Goal: Share content: Share content

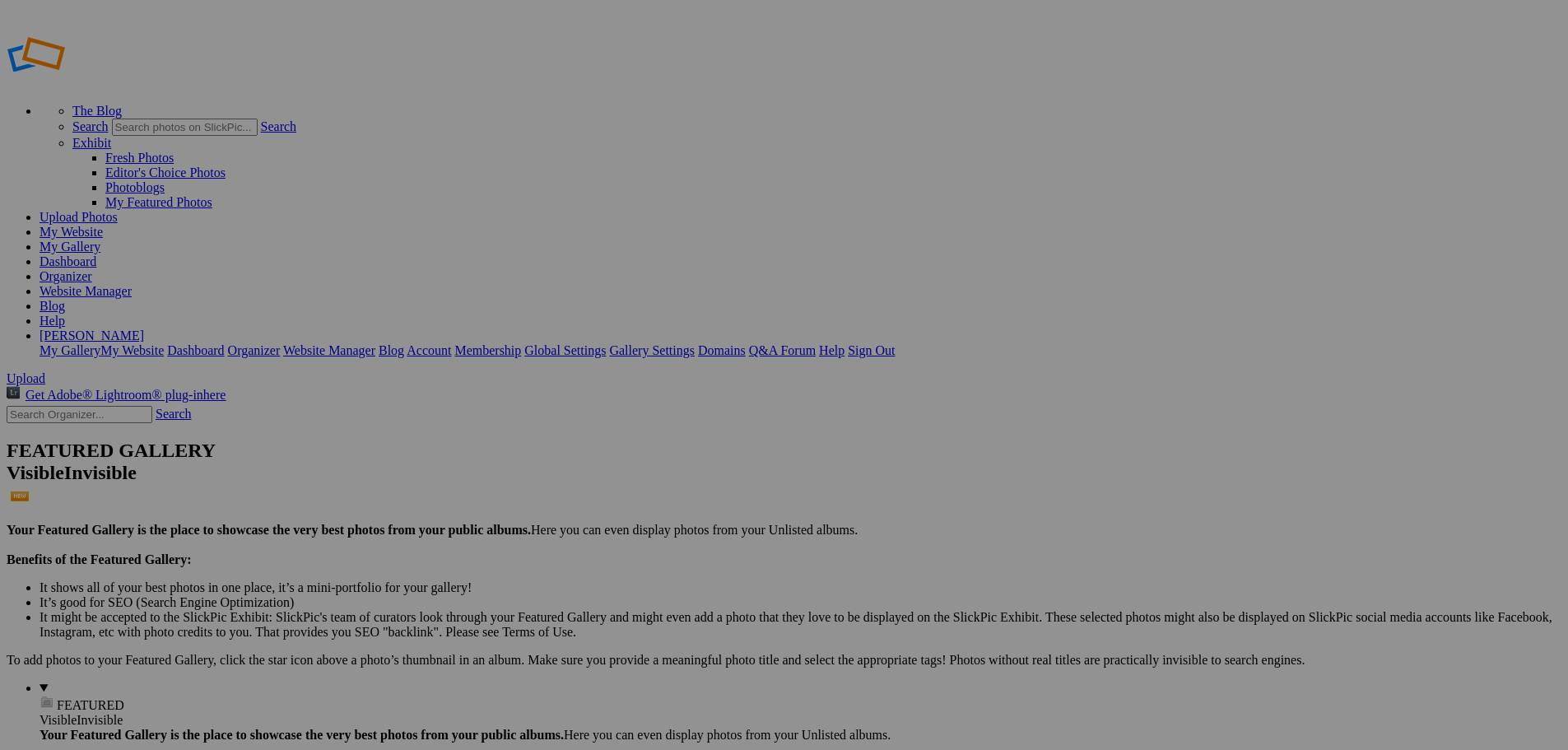
type input "[PERSON_NAME]"
click at [637, 458] on span "Create" at bounding box center [620, 464] width 35 height 14
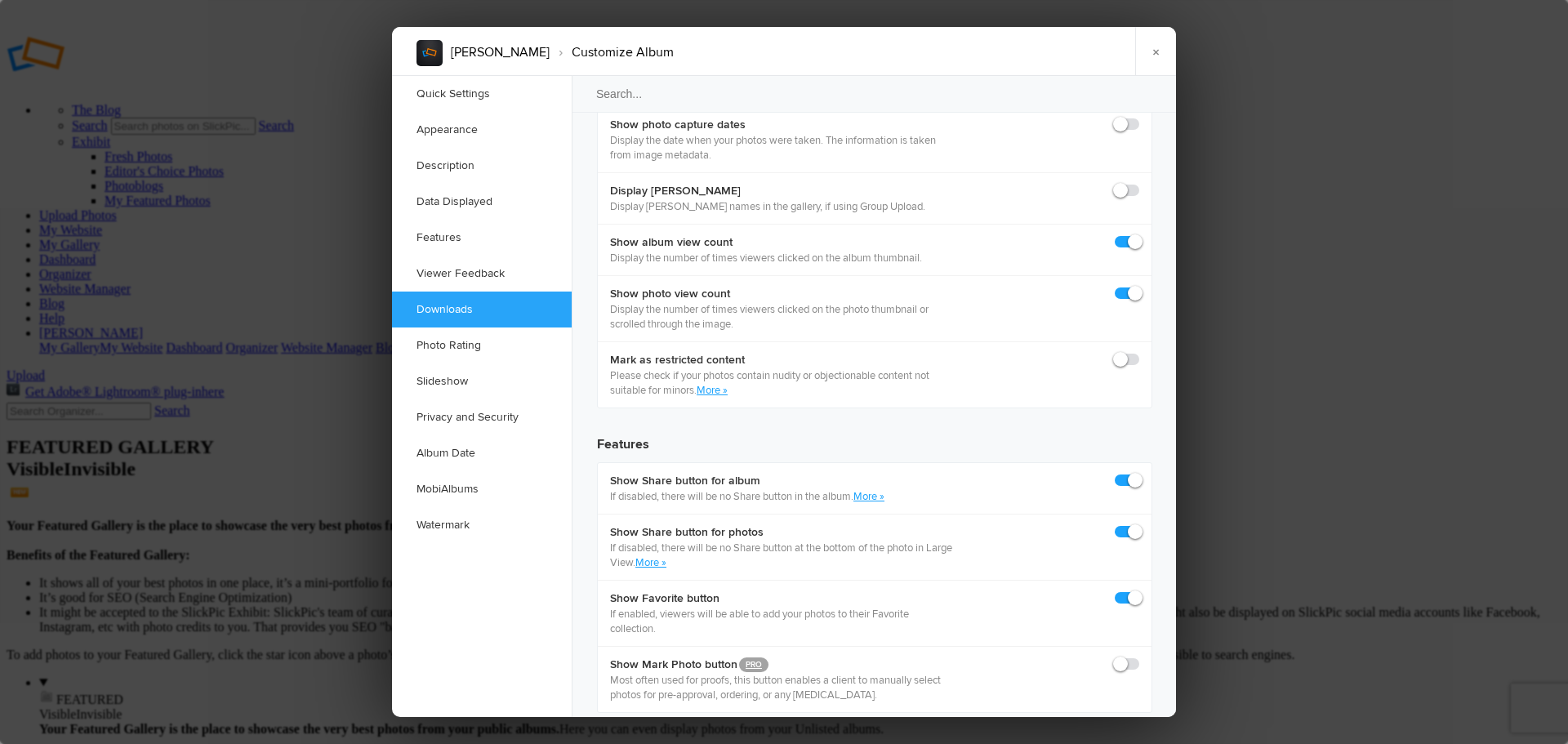
scroll to position [2450, 0]
checkbox input "true"
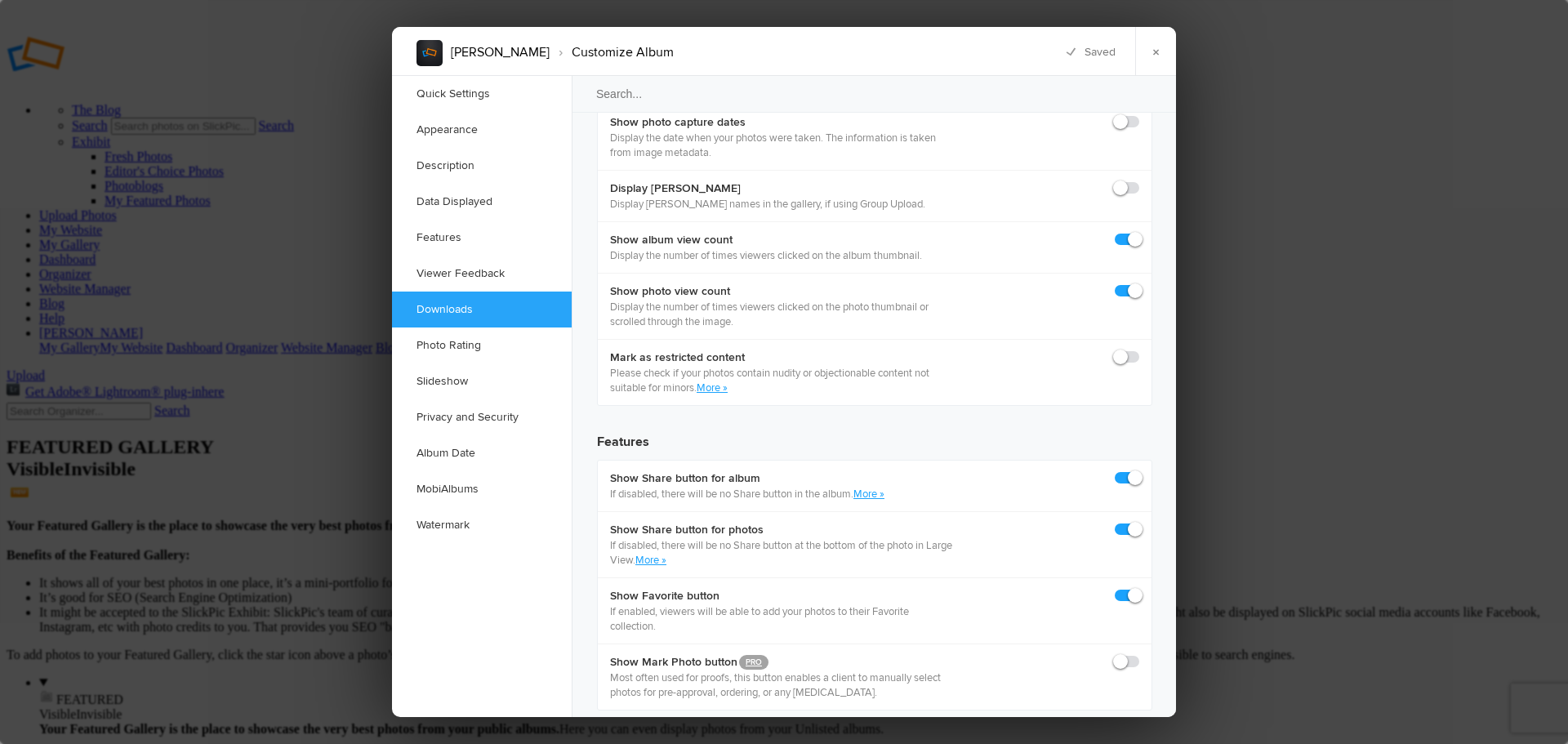
checkbox input "true"
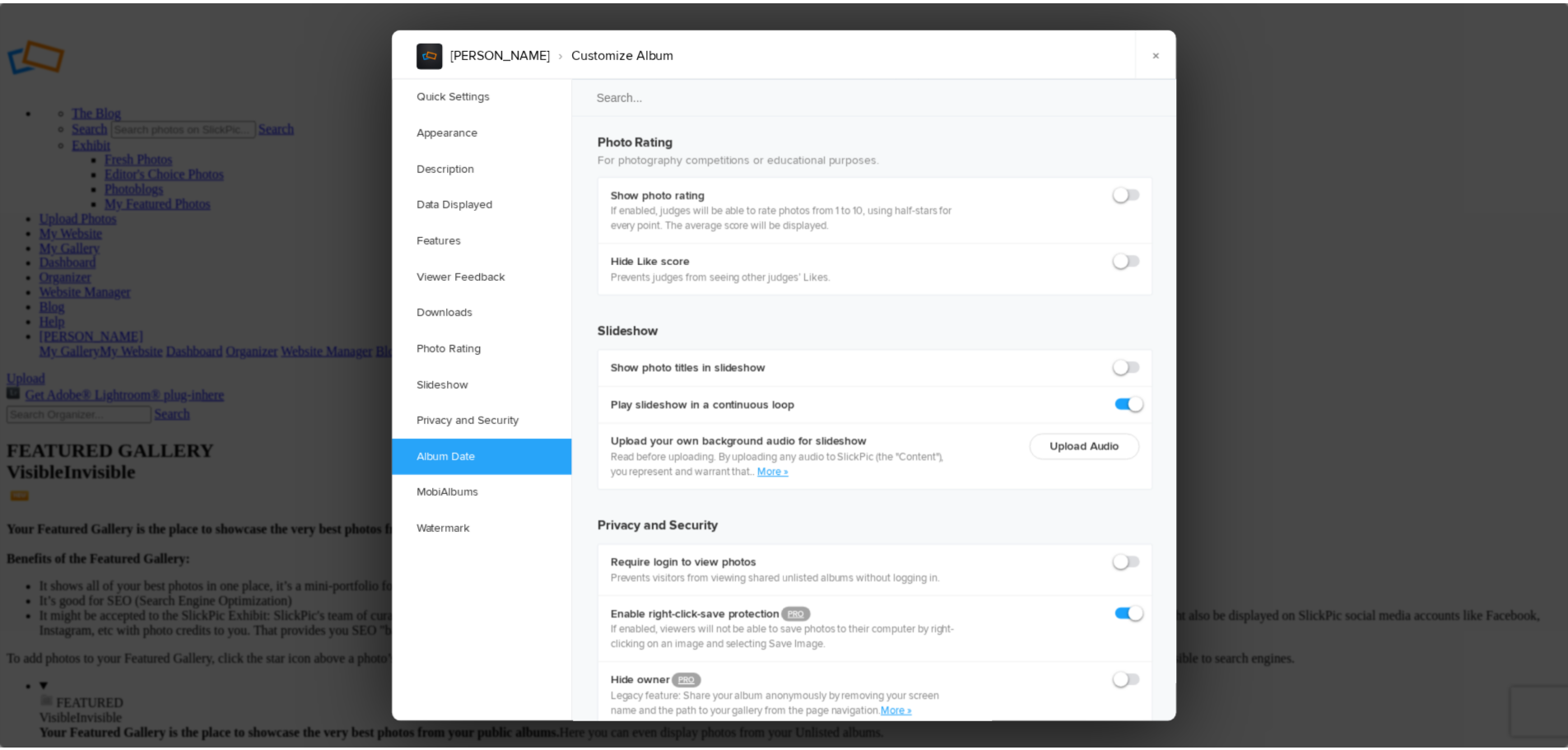
scroll to position [3610, 0]
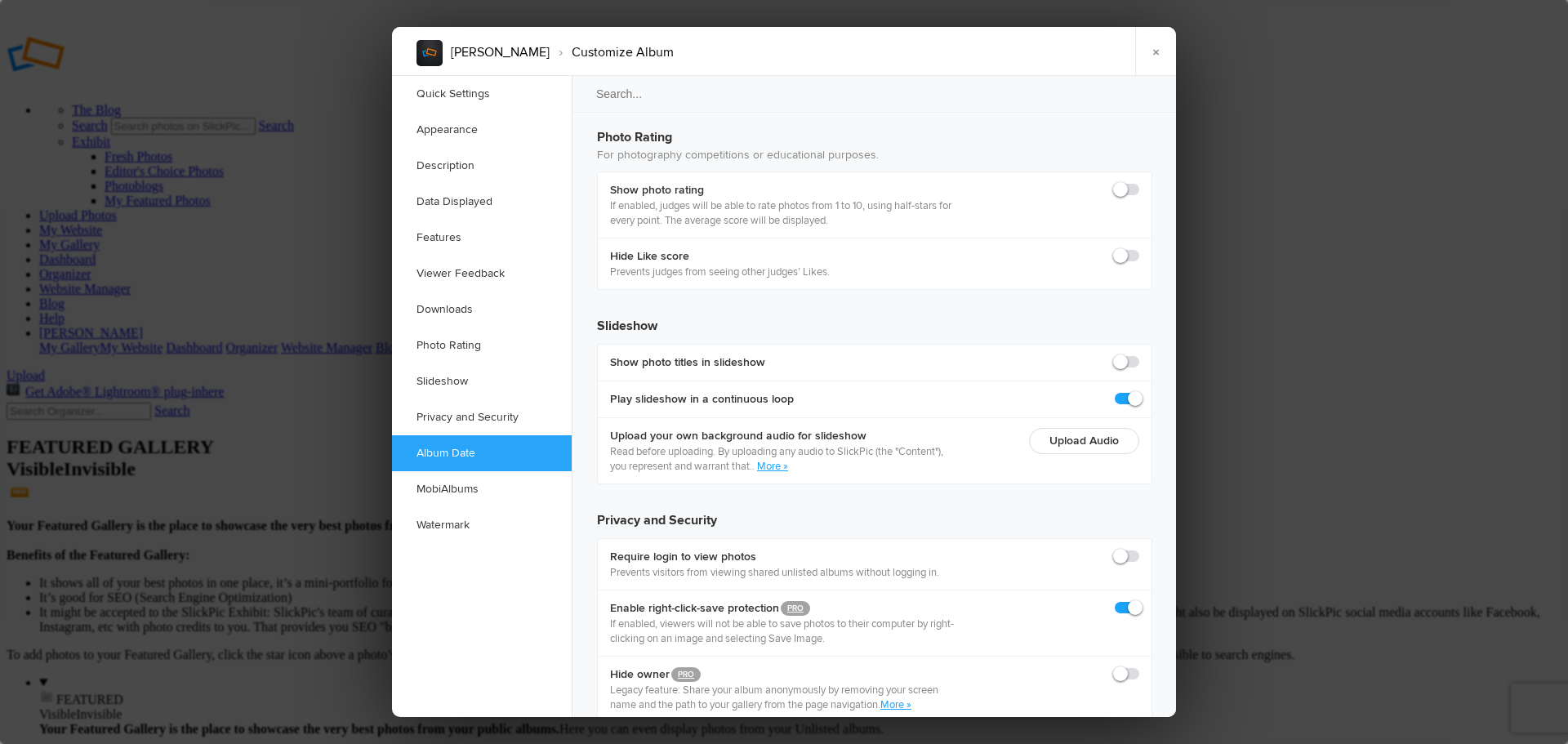
click at [1150, 58] on link "×" at bounding box center [1155, 51] width 41 height 49
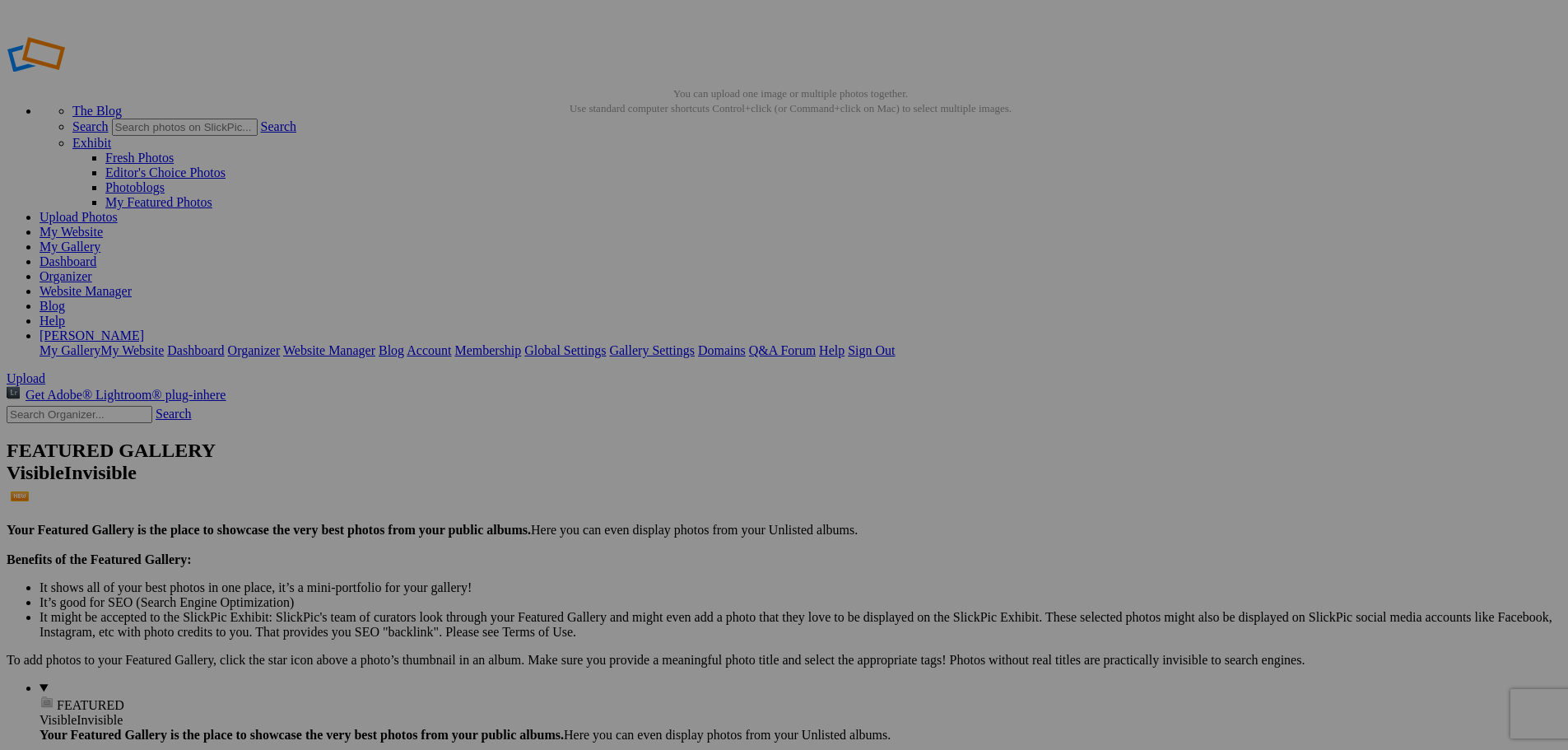
type input "Football 2025"
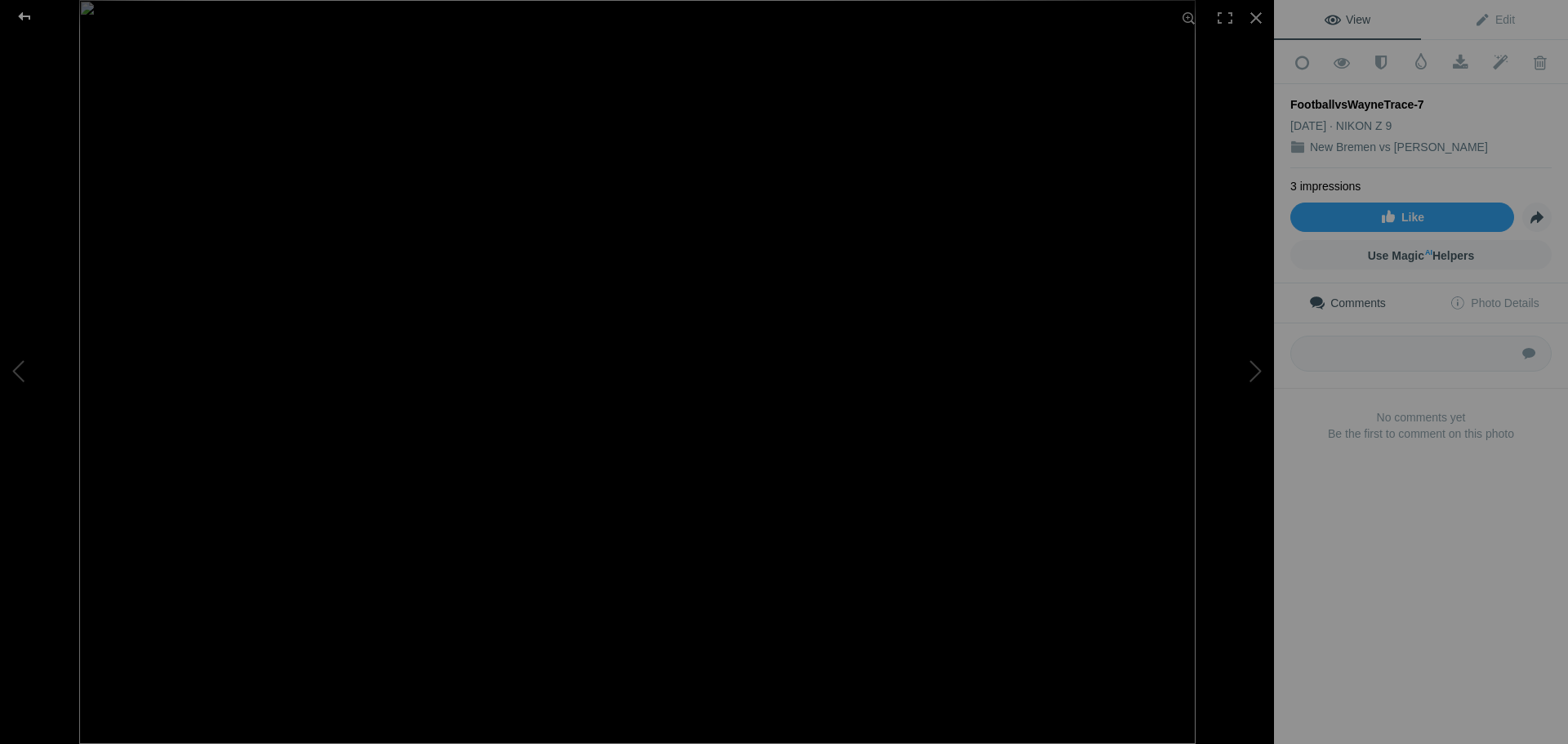
click at [26, 15] on div at bounding box center [25, 16] width 59 height 32
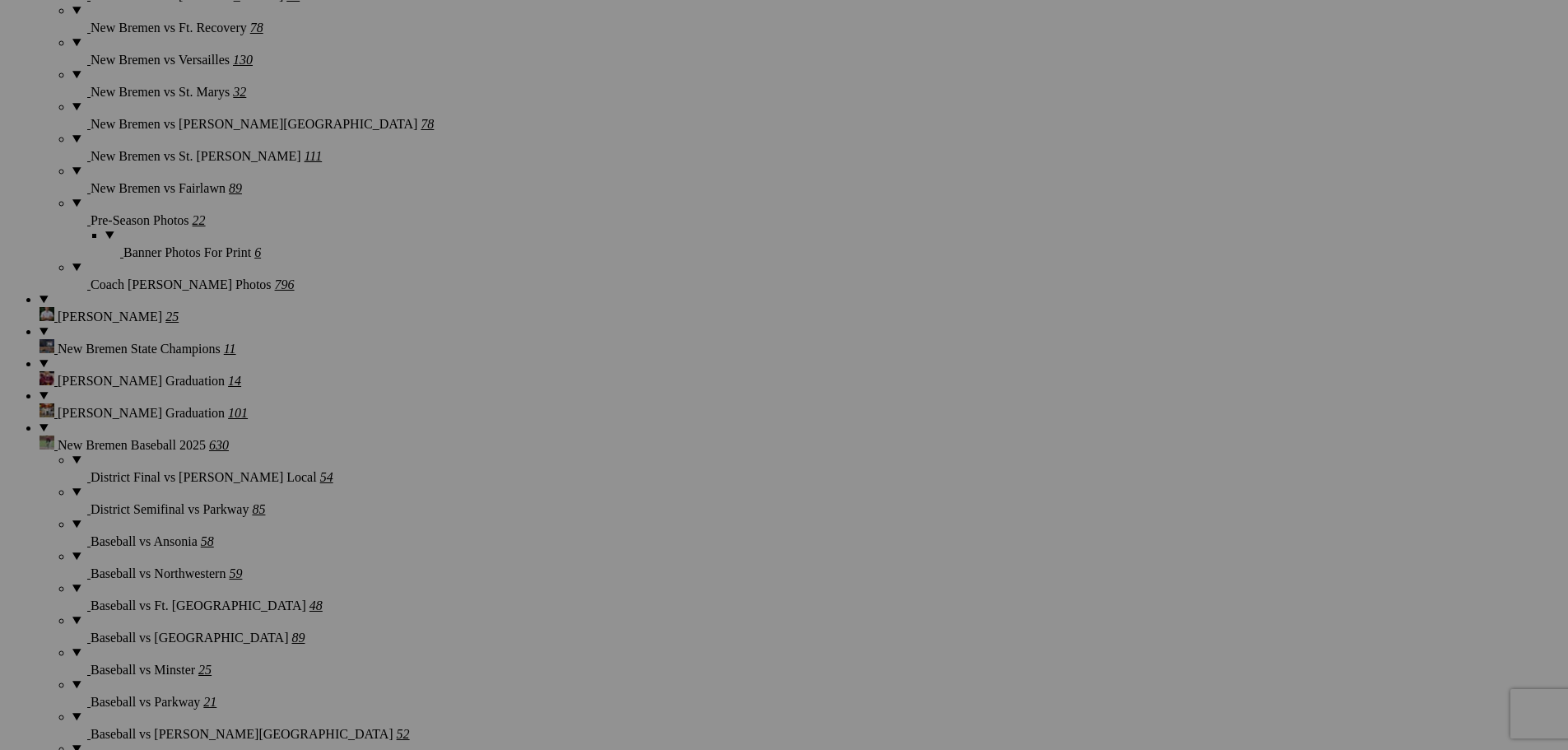
scroll to position [2140, 0]
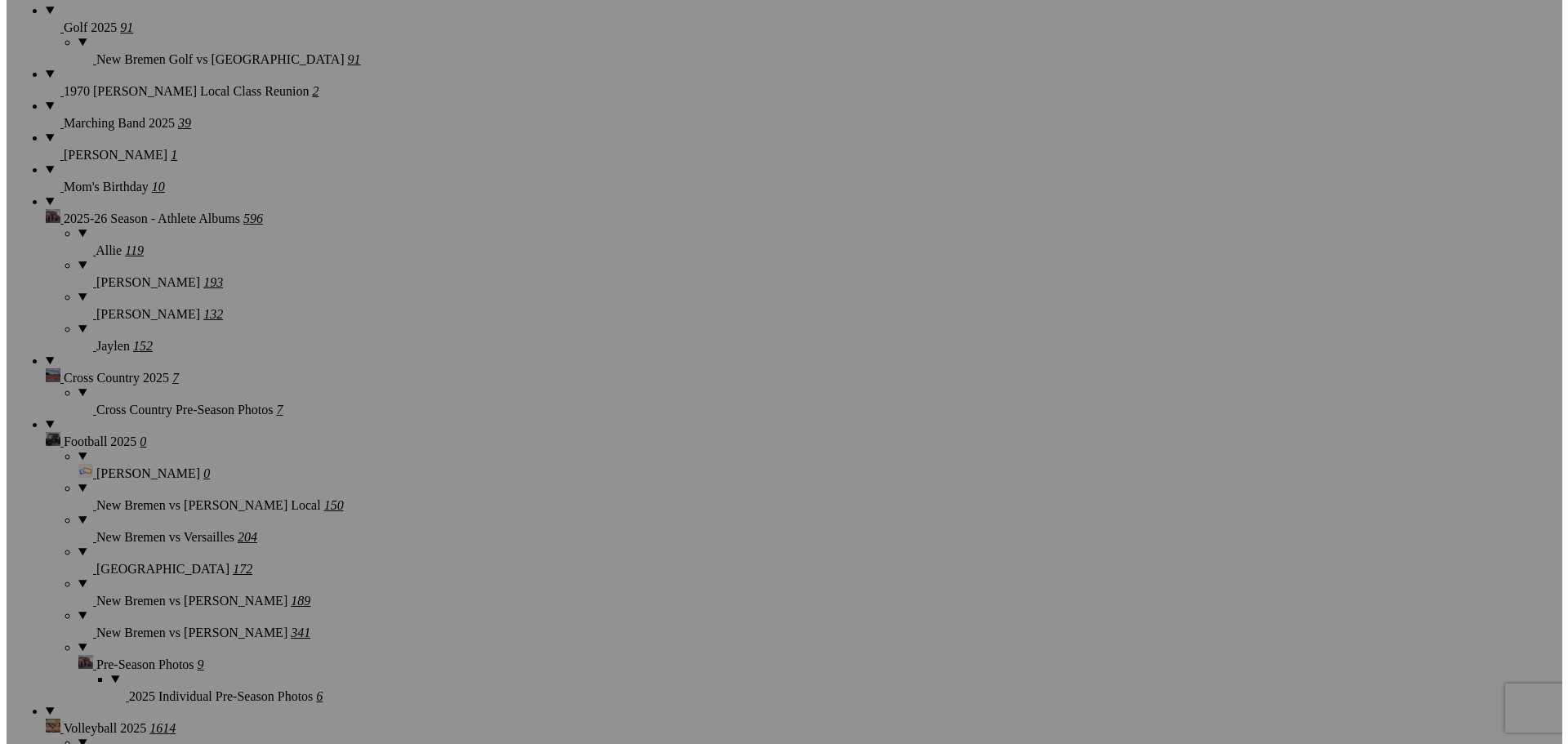
scroll to position [1225, 0]
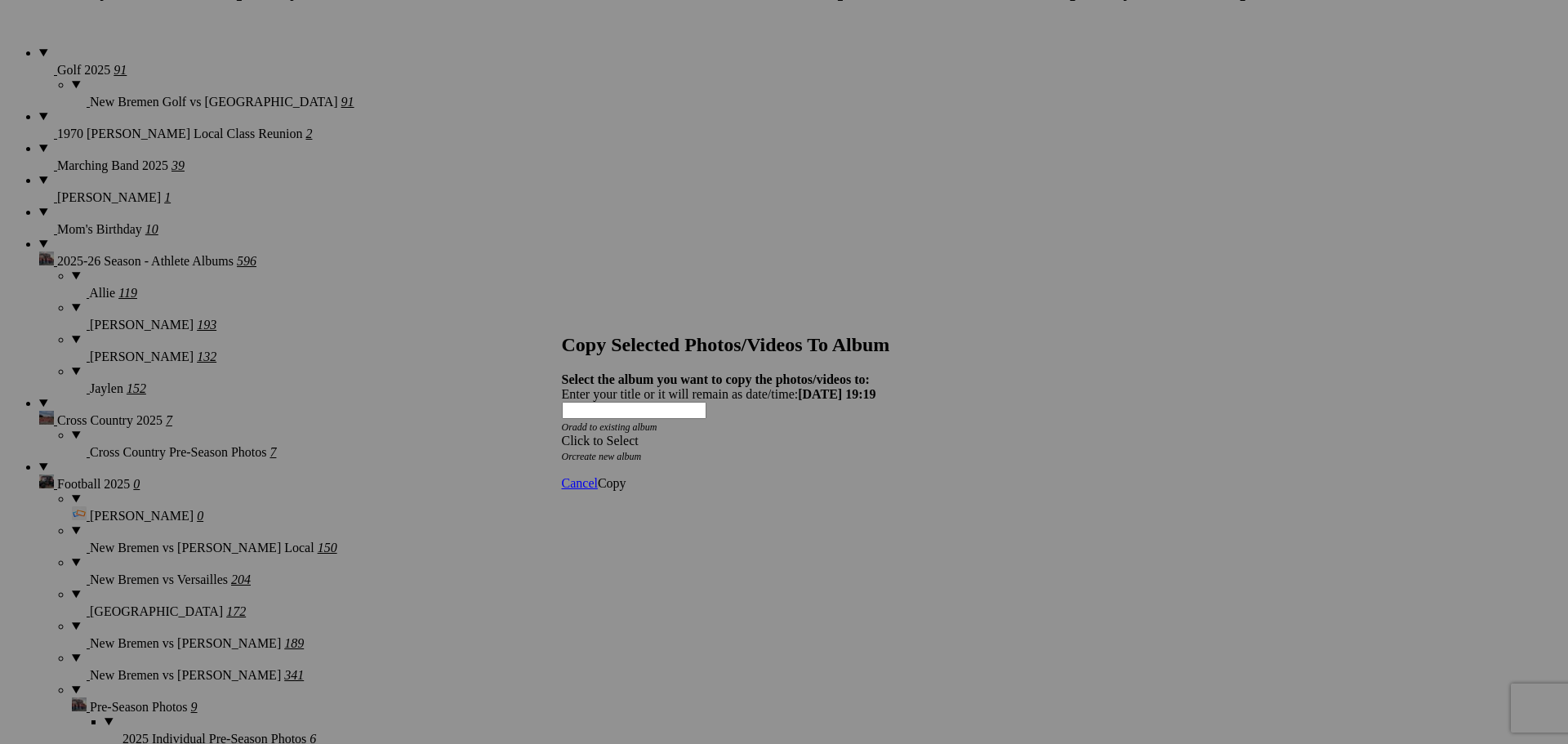
click at [562, 434] on span at bounding box center [562, 441] width 0 height 14
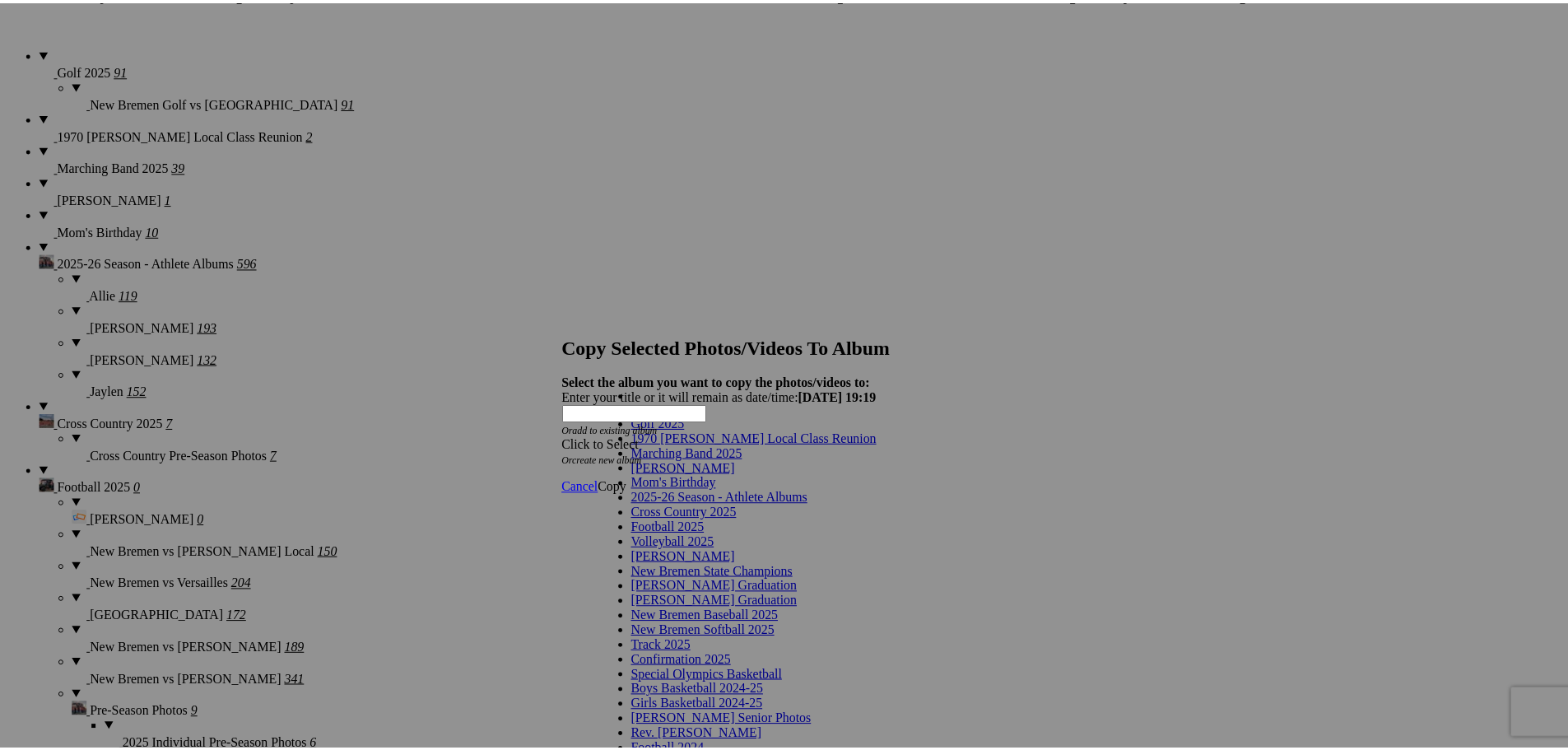
scroll to position [83, 0]
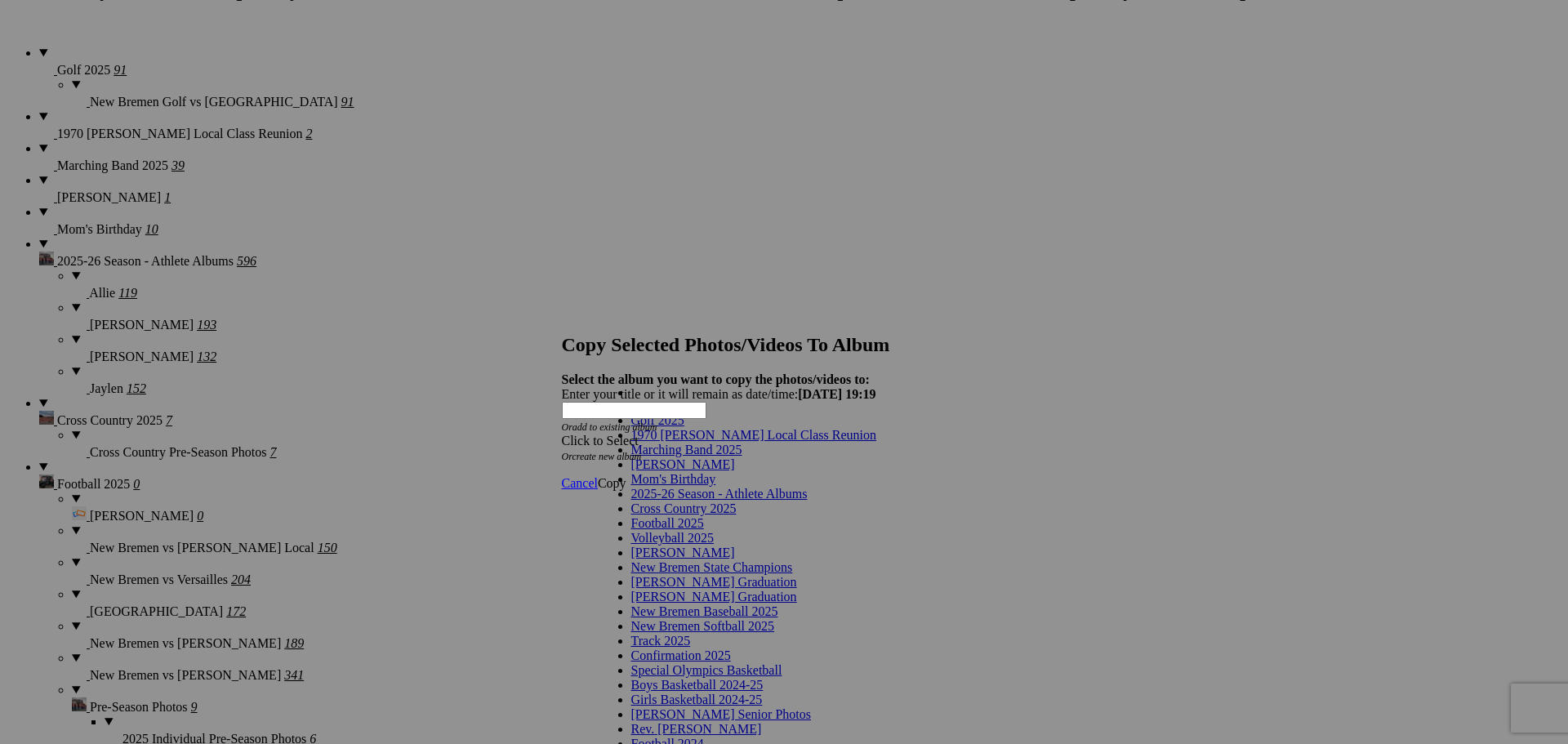
click at [704, 516] on span at bounding box center [704, 523] width 0 height 14
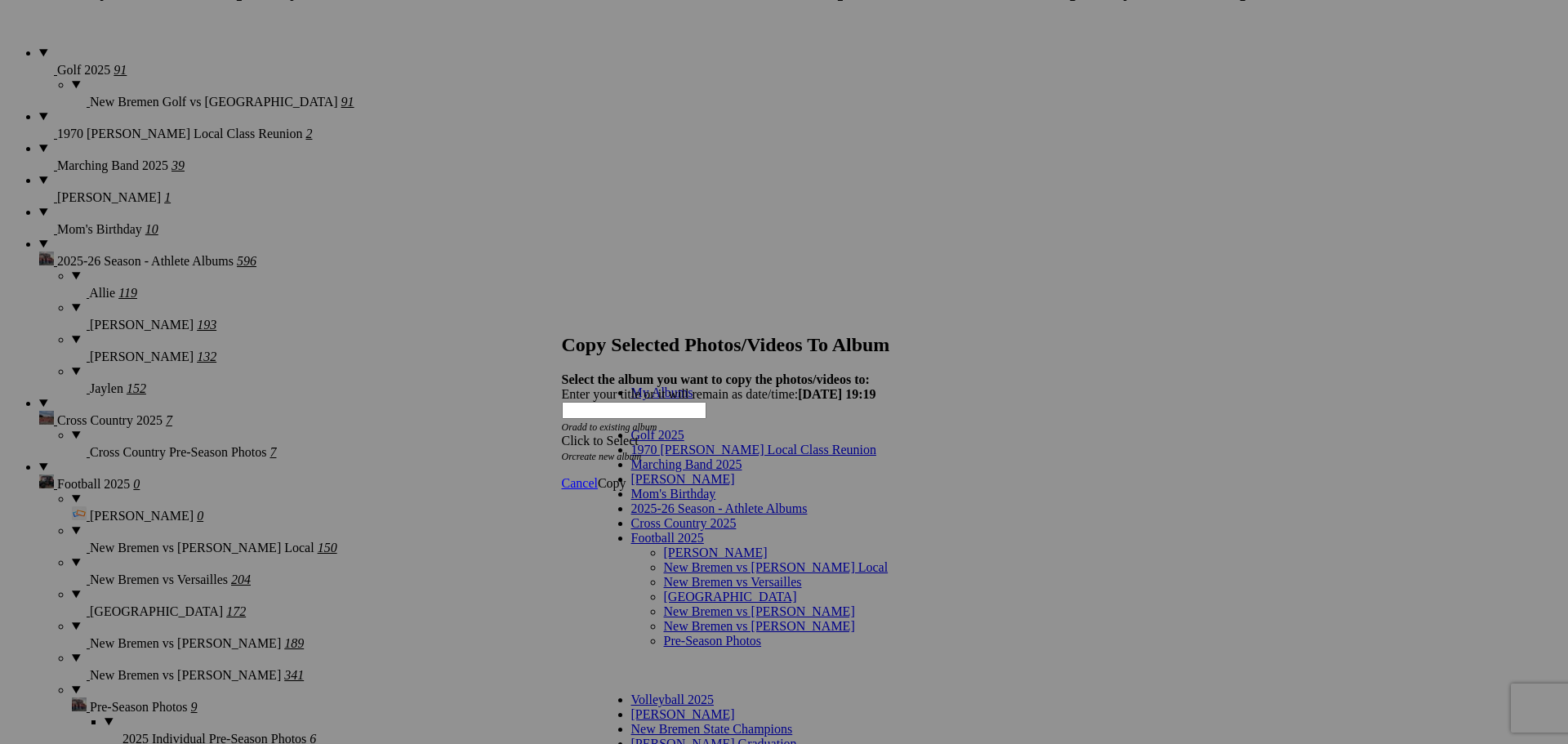
click at [684, 546] on link "[PERSON_NAME]" at bounding box center [715, 552] width 104 height 14
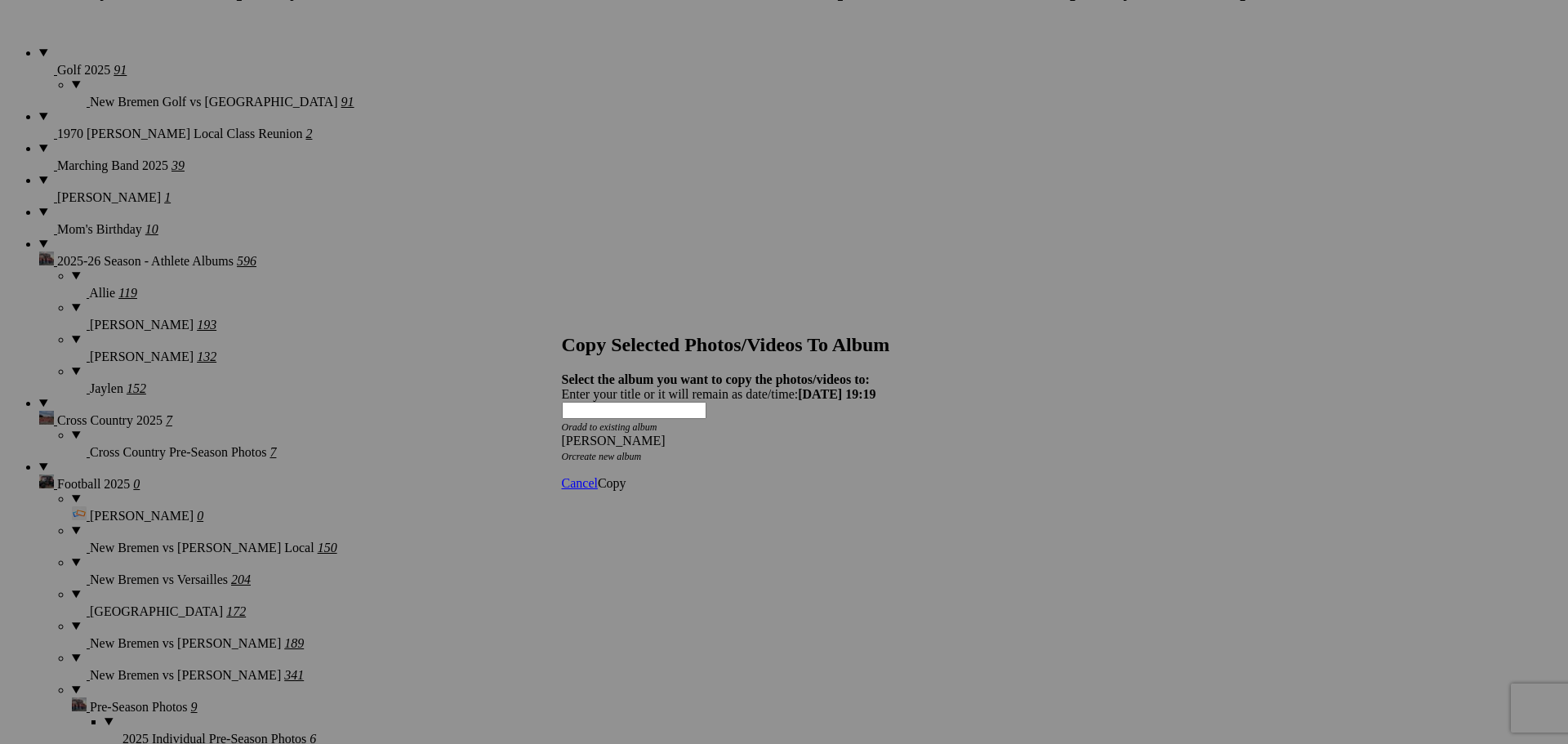
click at [627, 476] on span "Copy" at bounding box center [612, 483] width 29 height 14
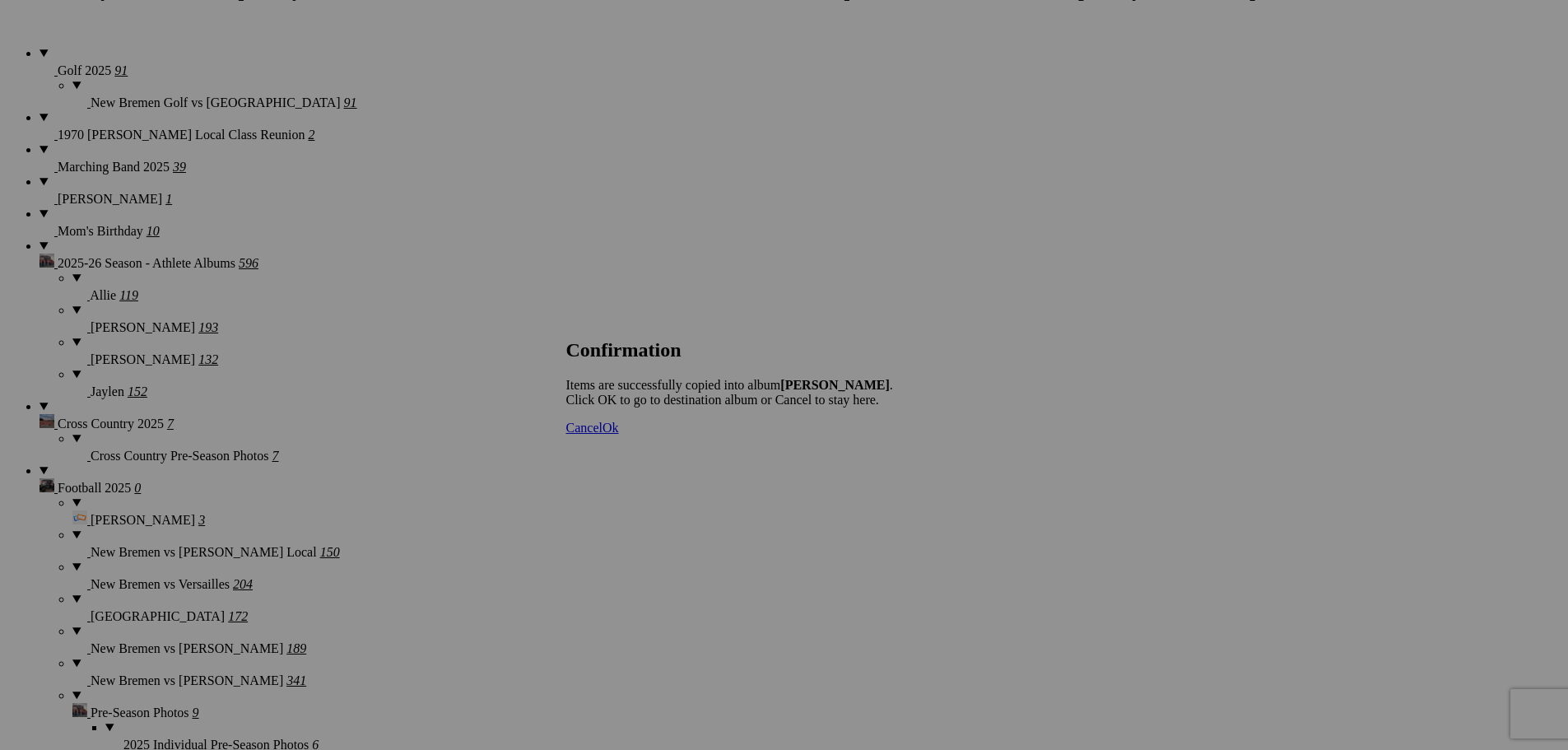
click at [603, 435] on span "Cancel" at bounding box center [585, 428] width 37 height 14
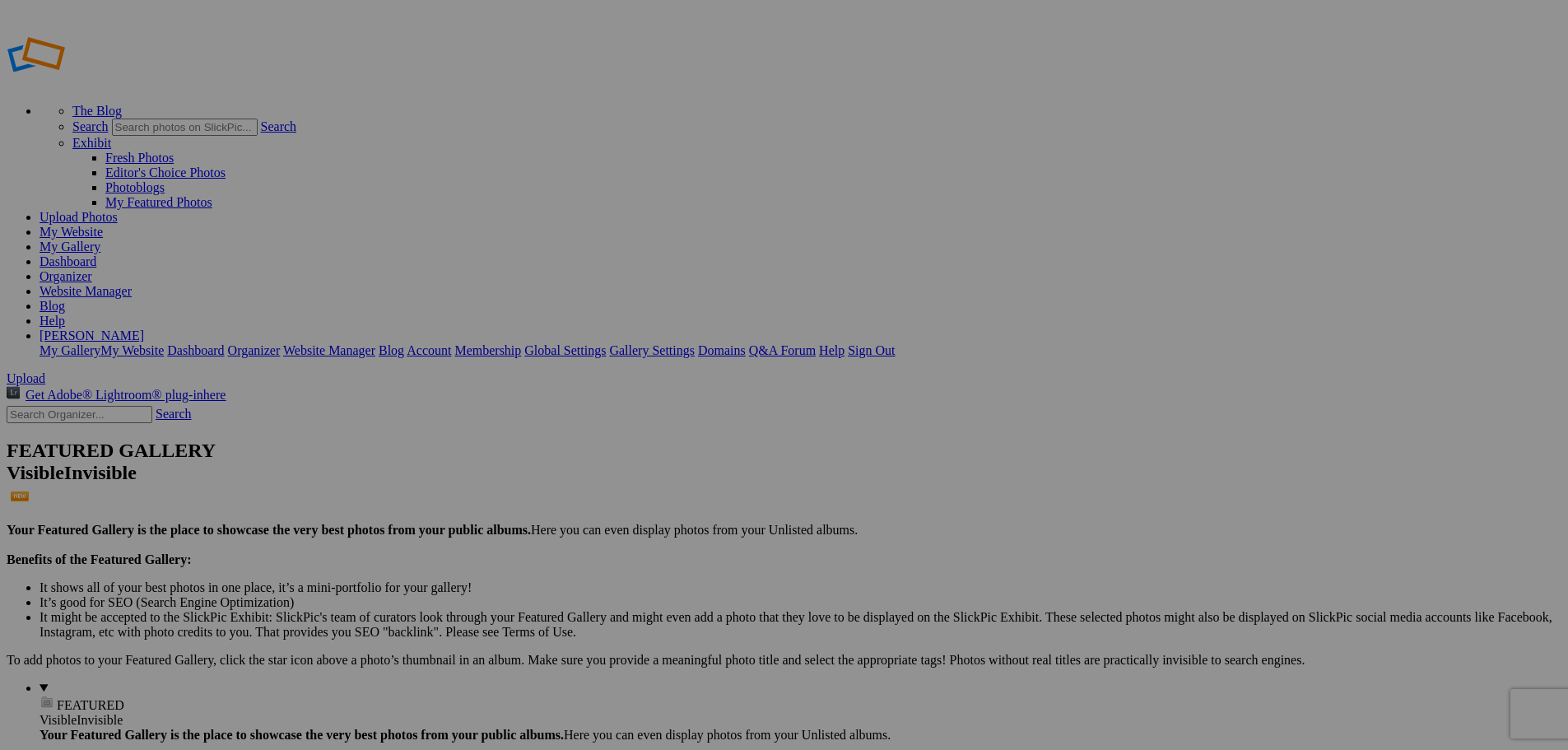
type input "Football 2025"
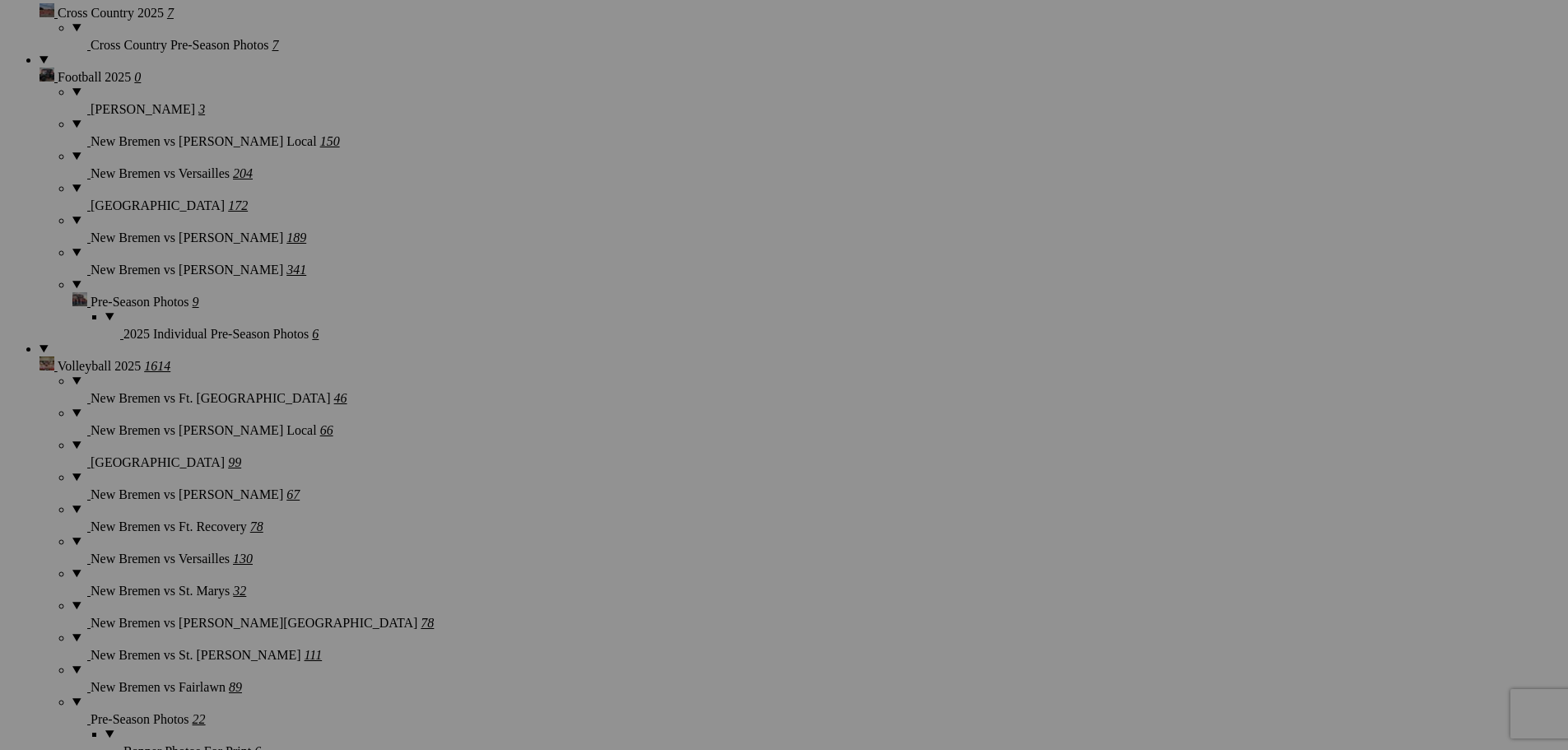
scroll to position [1646, 0]
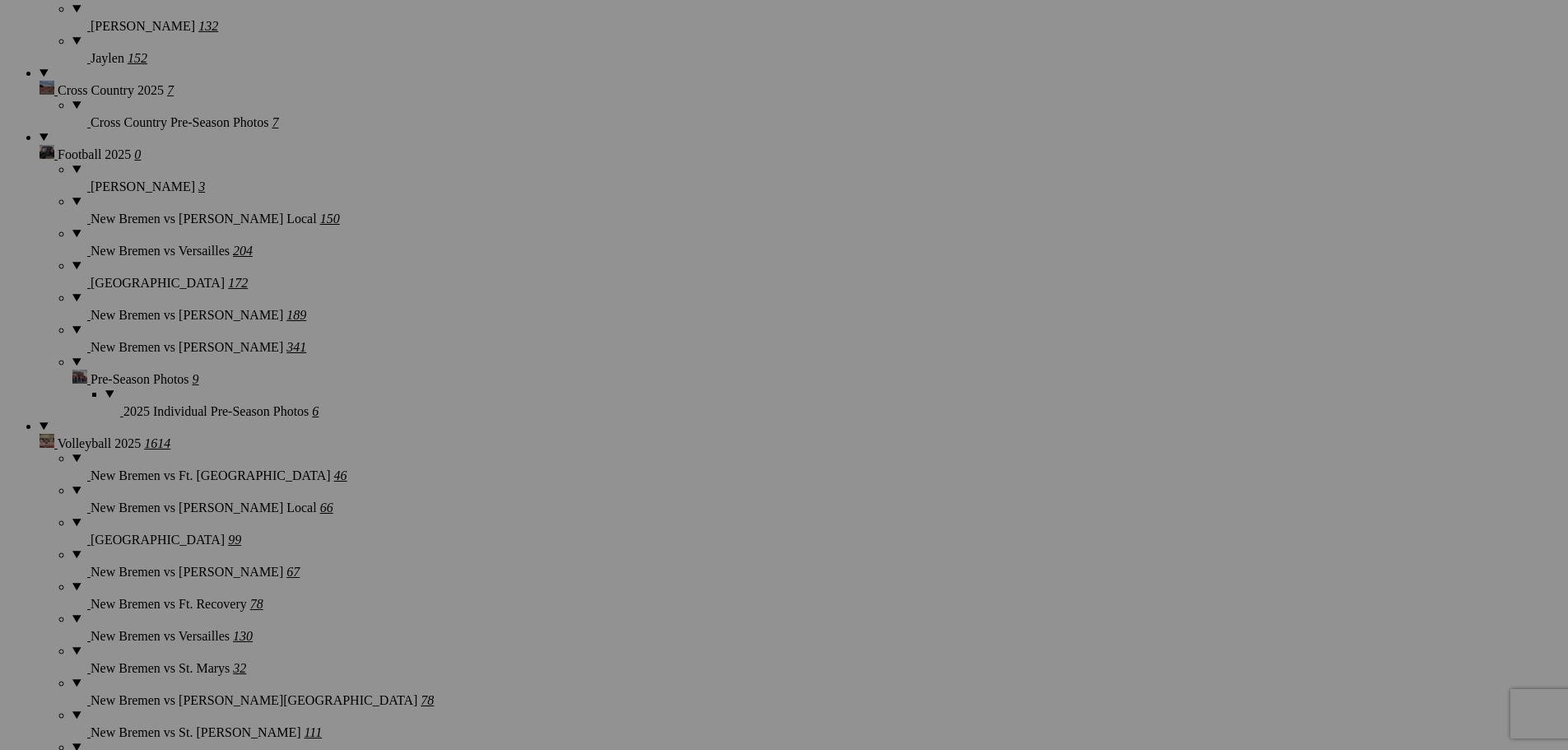
scroll to position [1564, 0]
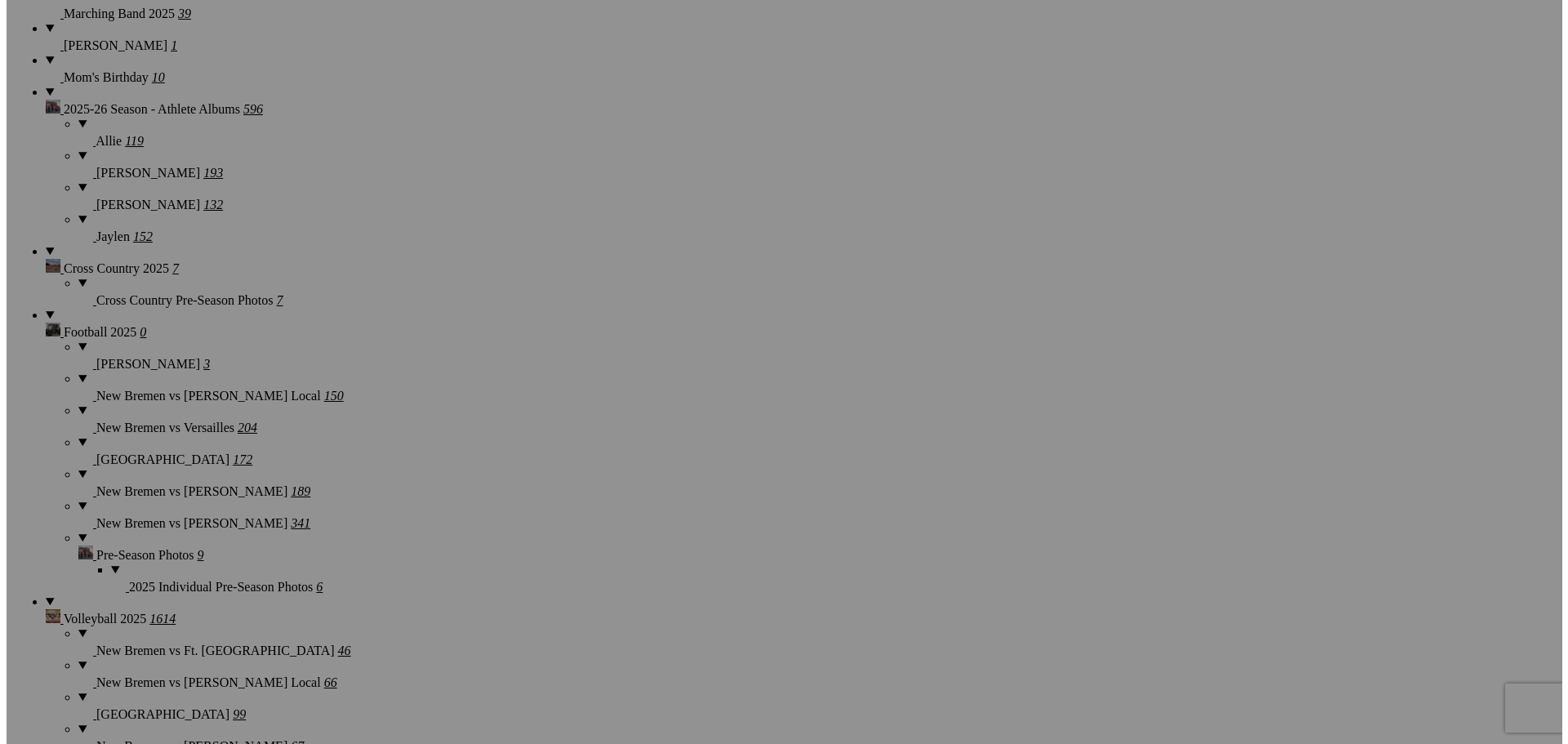
scroll to position [1307, 0]
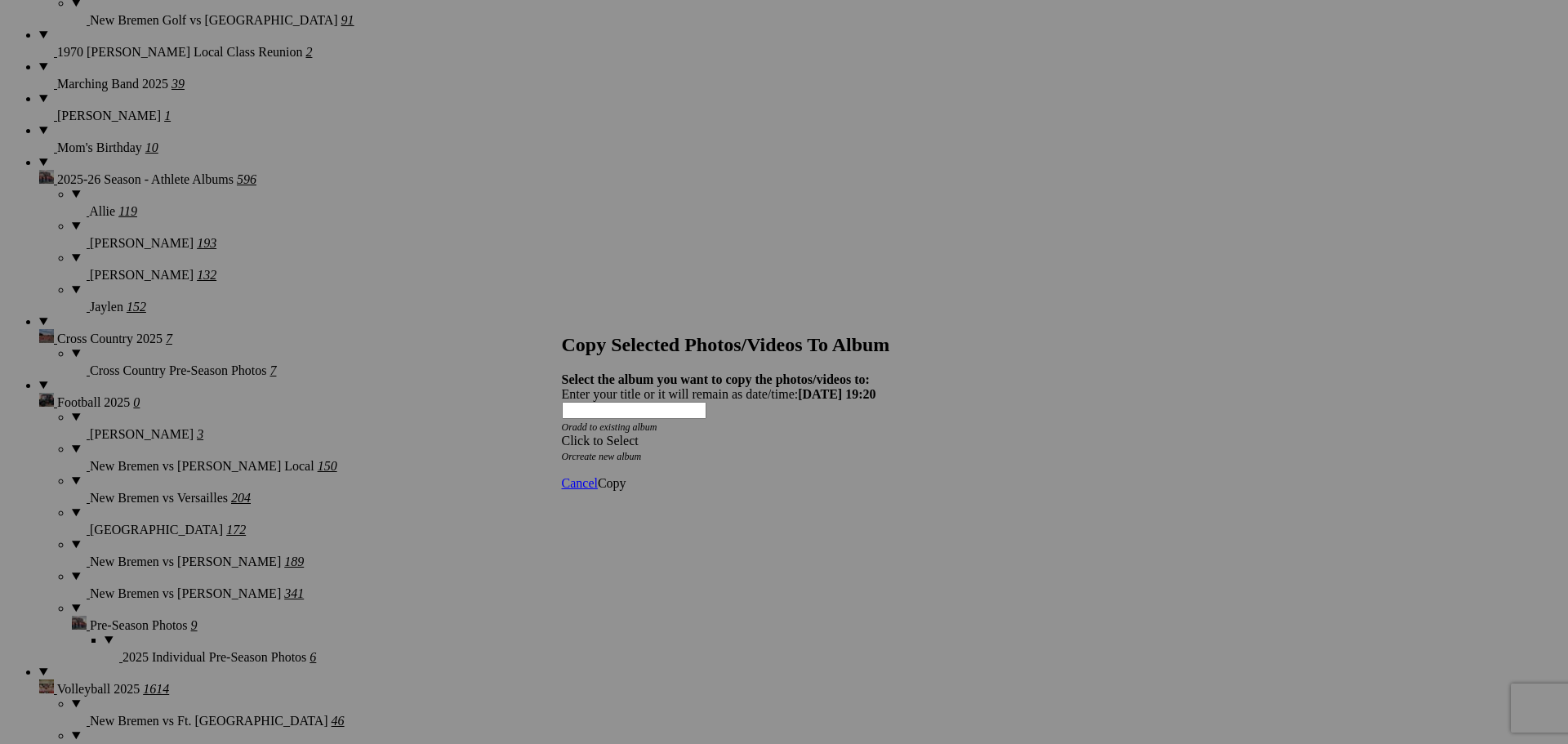
click at [562, 434] on span at bounding box center [562, 441] width 0 height 14
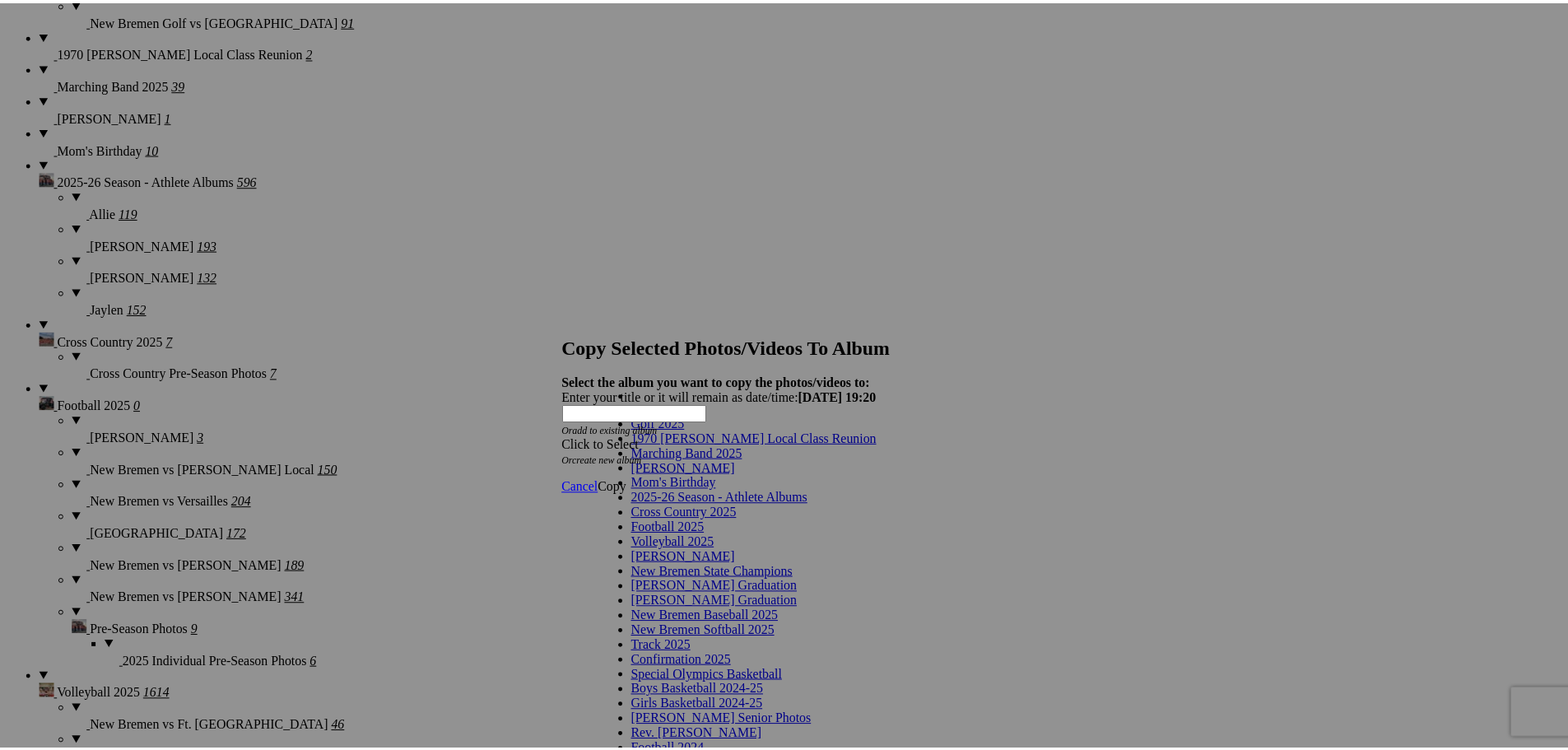
scroll to position [83, 0]
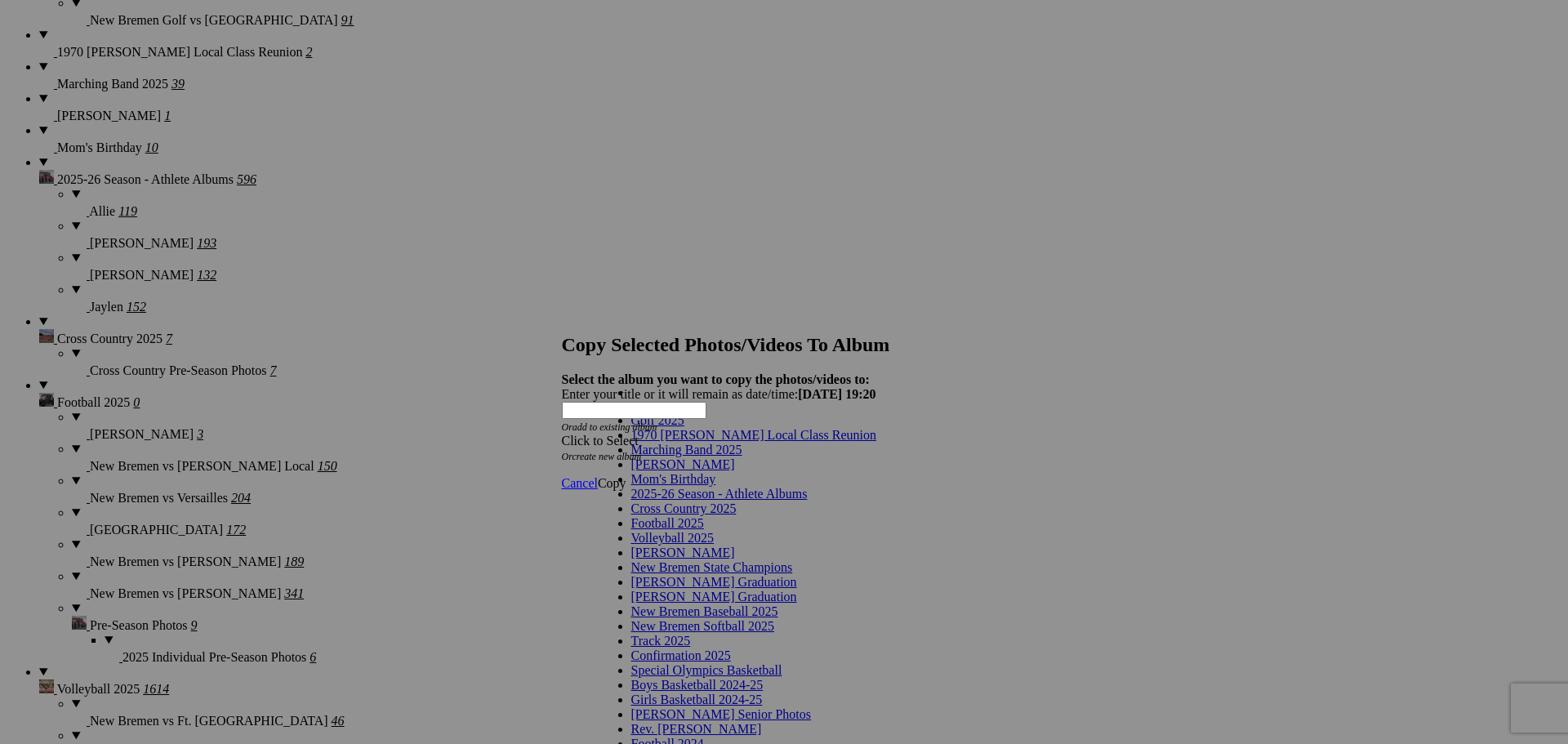
click at [704, 516] on link "Football 2025" at bounding box center [668, 523] width 72 height 14
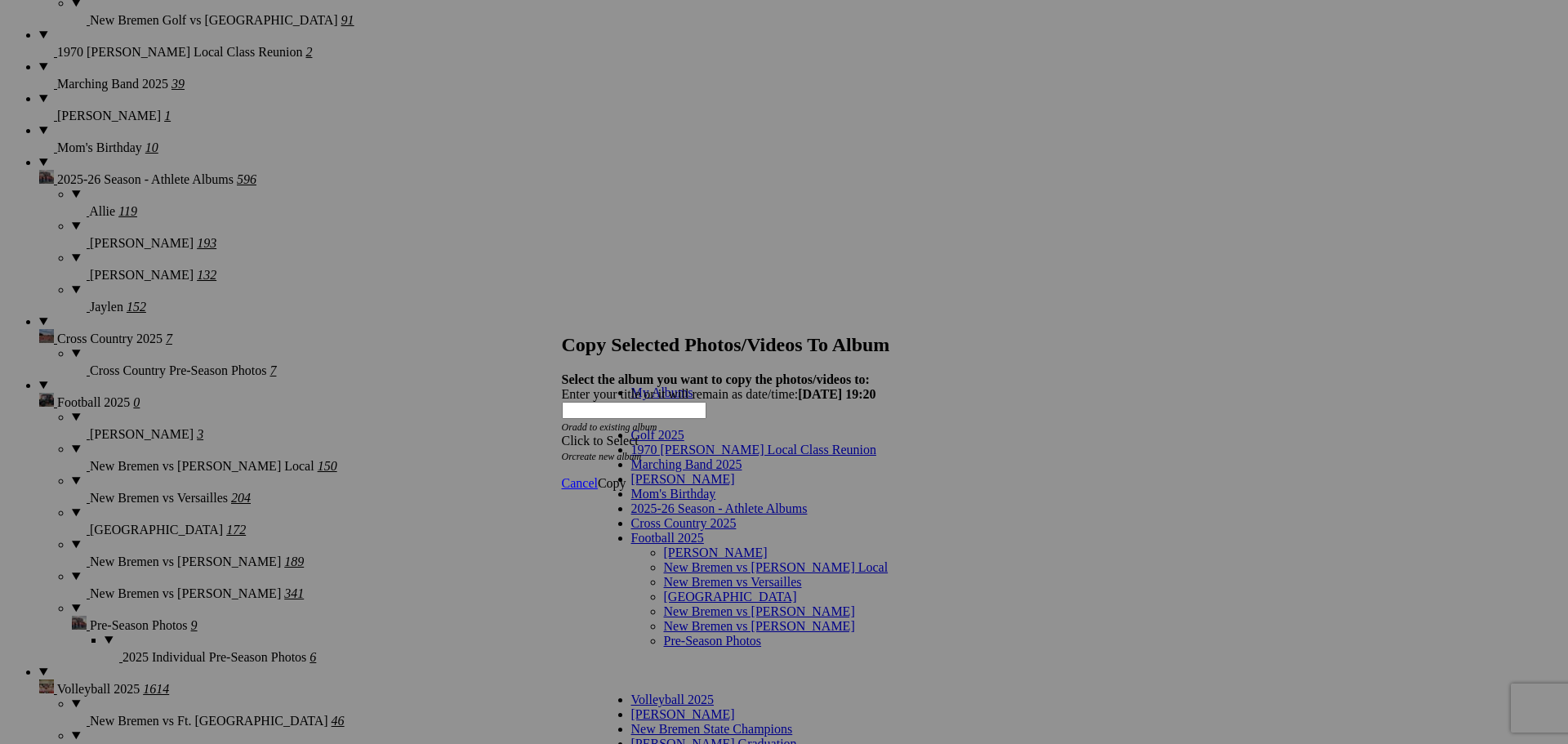
click at [696, 546] on link "[PERSON_NAME]" at bounding box center [715, 552] width 104 height 14
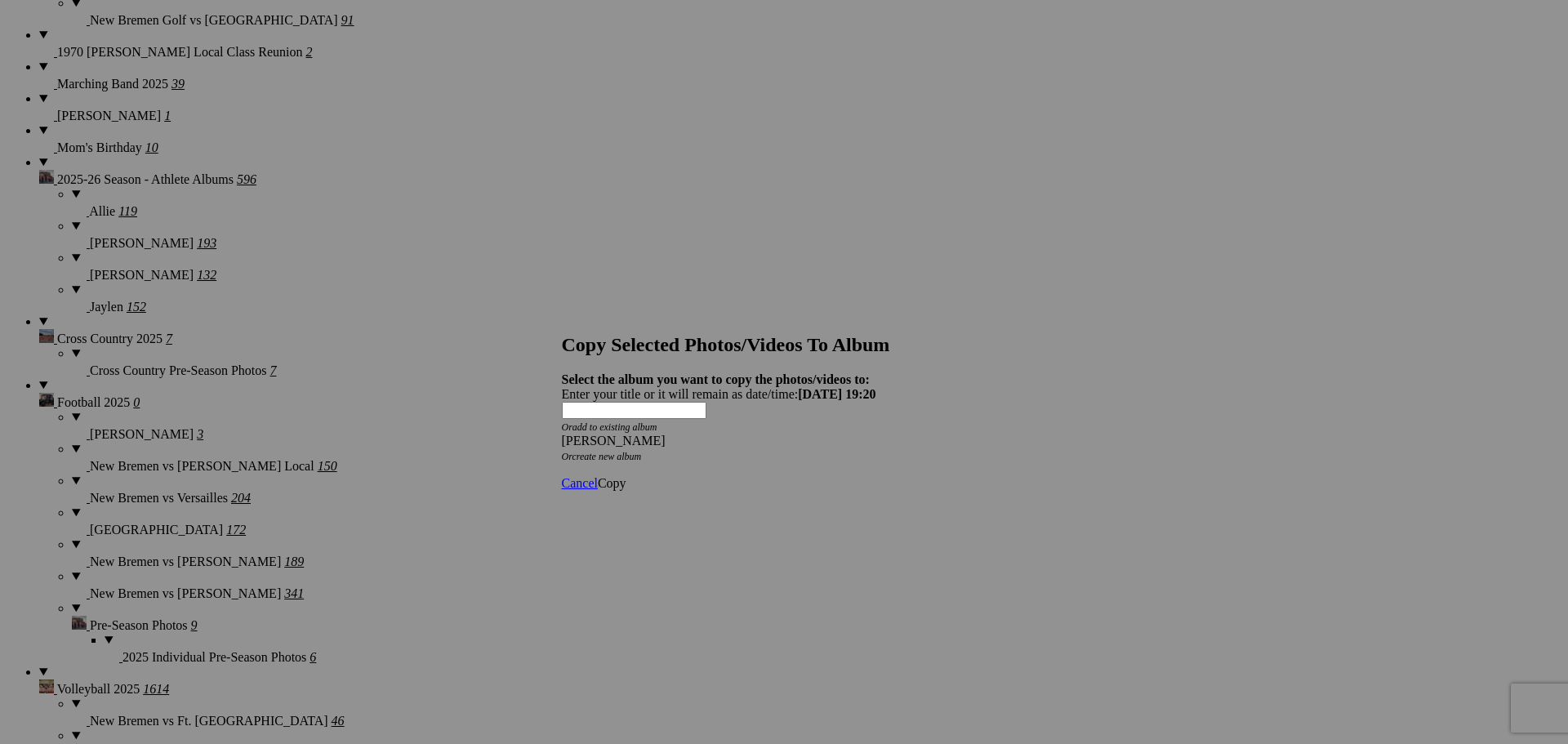
click at [627, 476] on span "Copy" at bounding box center [612, 483] width 29 height 14
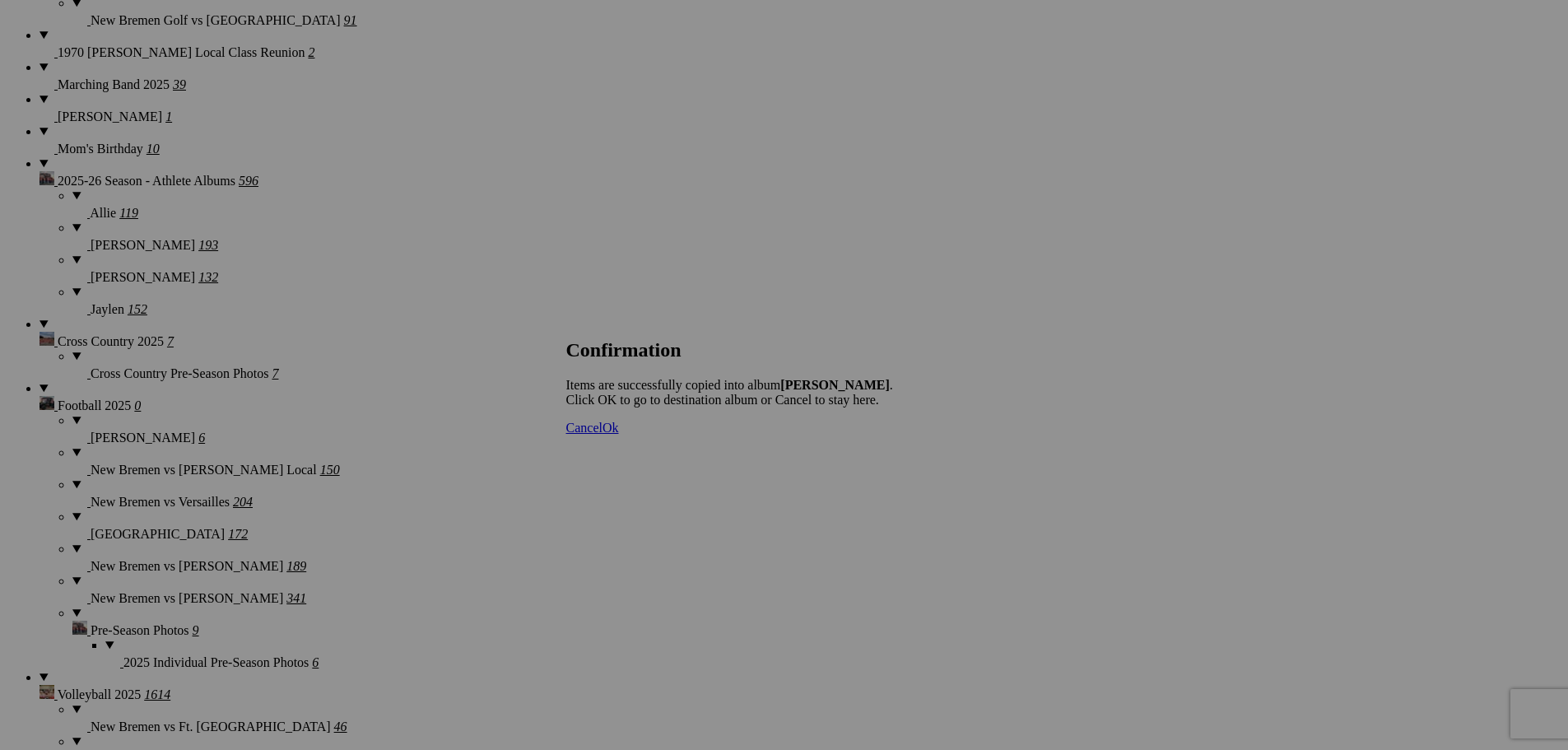
click at [603, 435] on span "Cancel" at bounding box center [585, 428] width 37 height 14
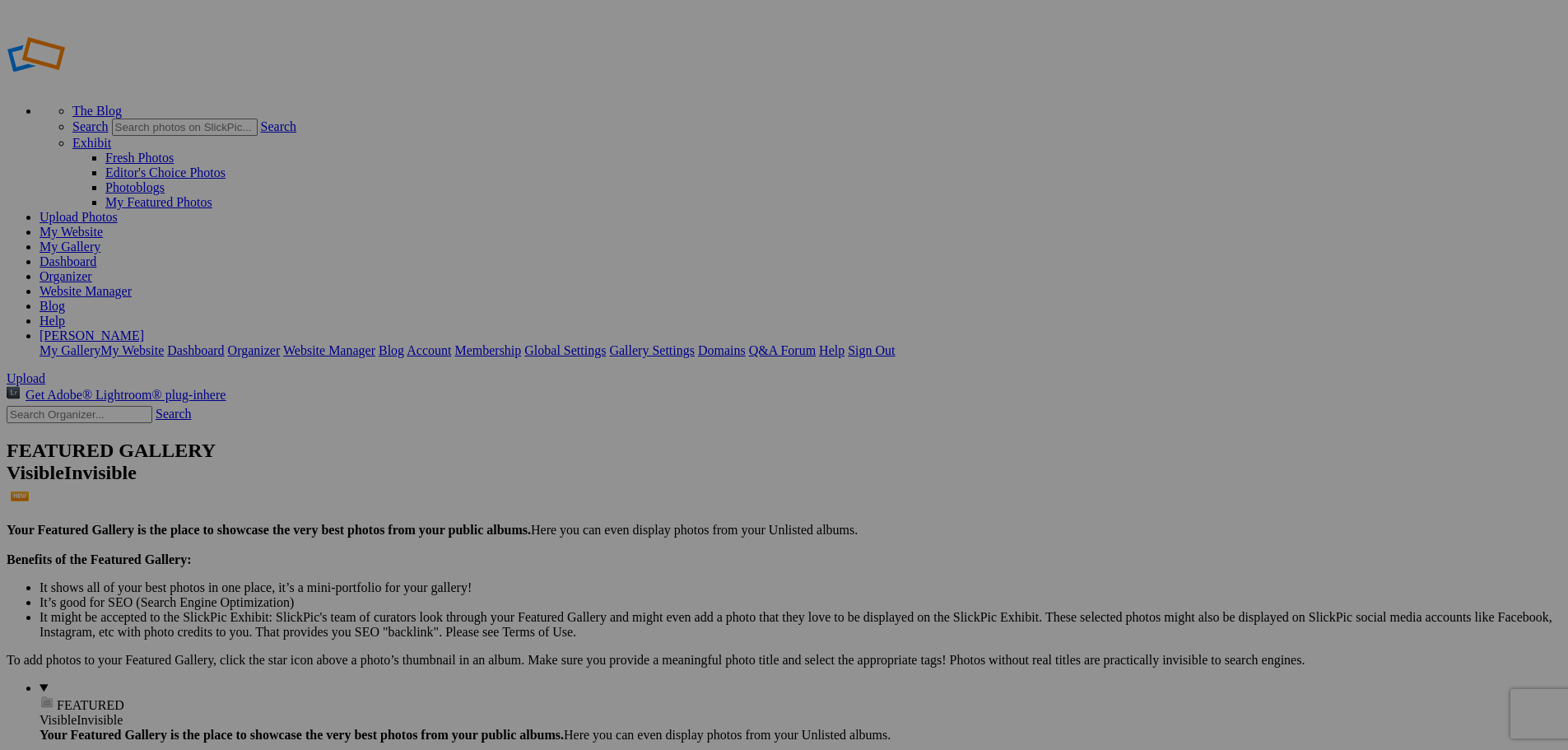
type input "Football 2025"
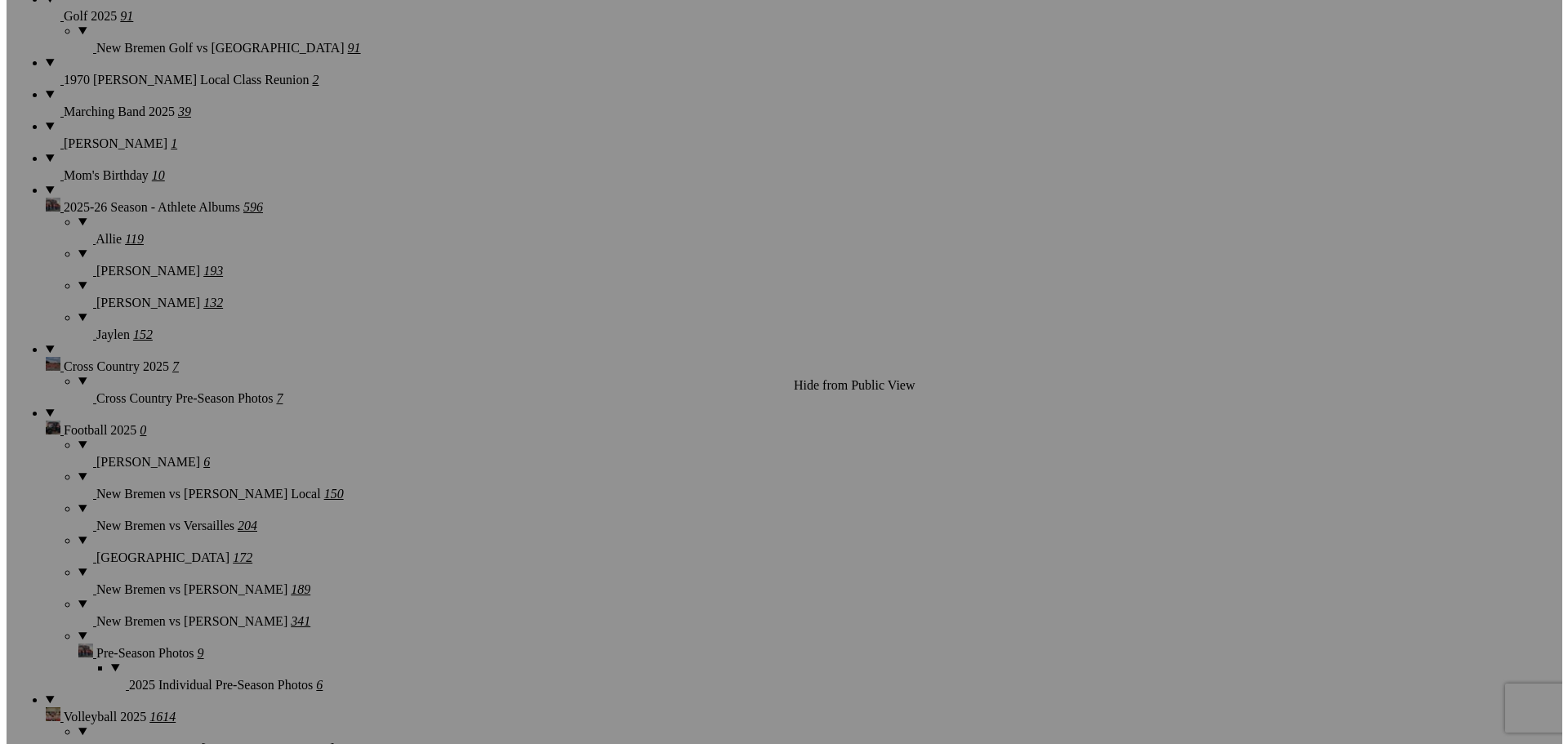
scroll to position [1307, 0]
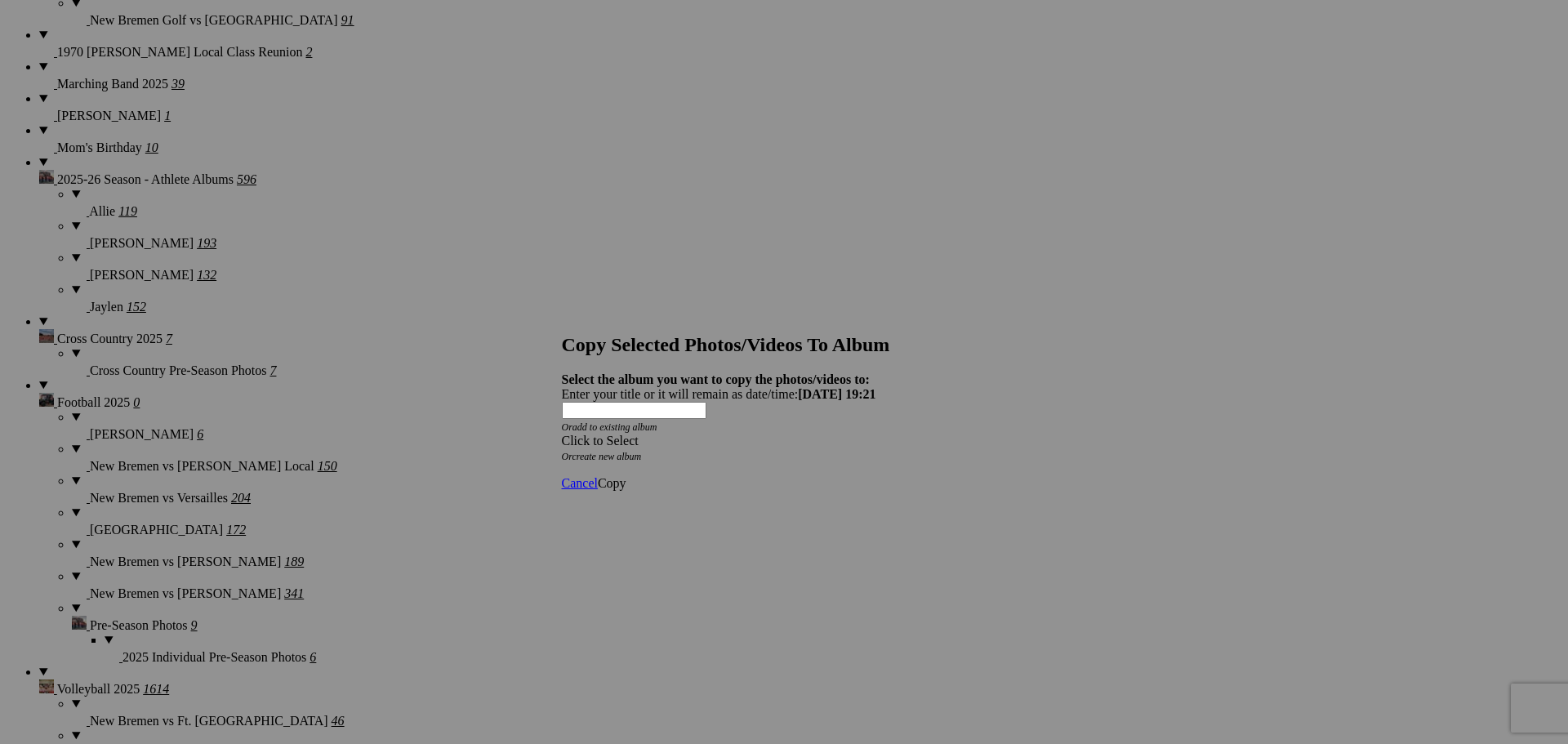
click at [562, 434] on span at bounding box center [562, 441] width 0 height 14
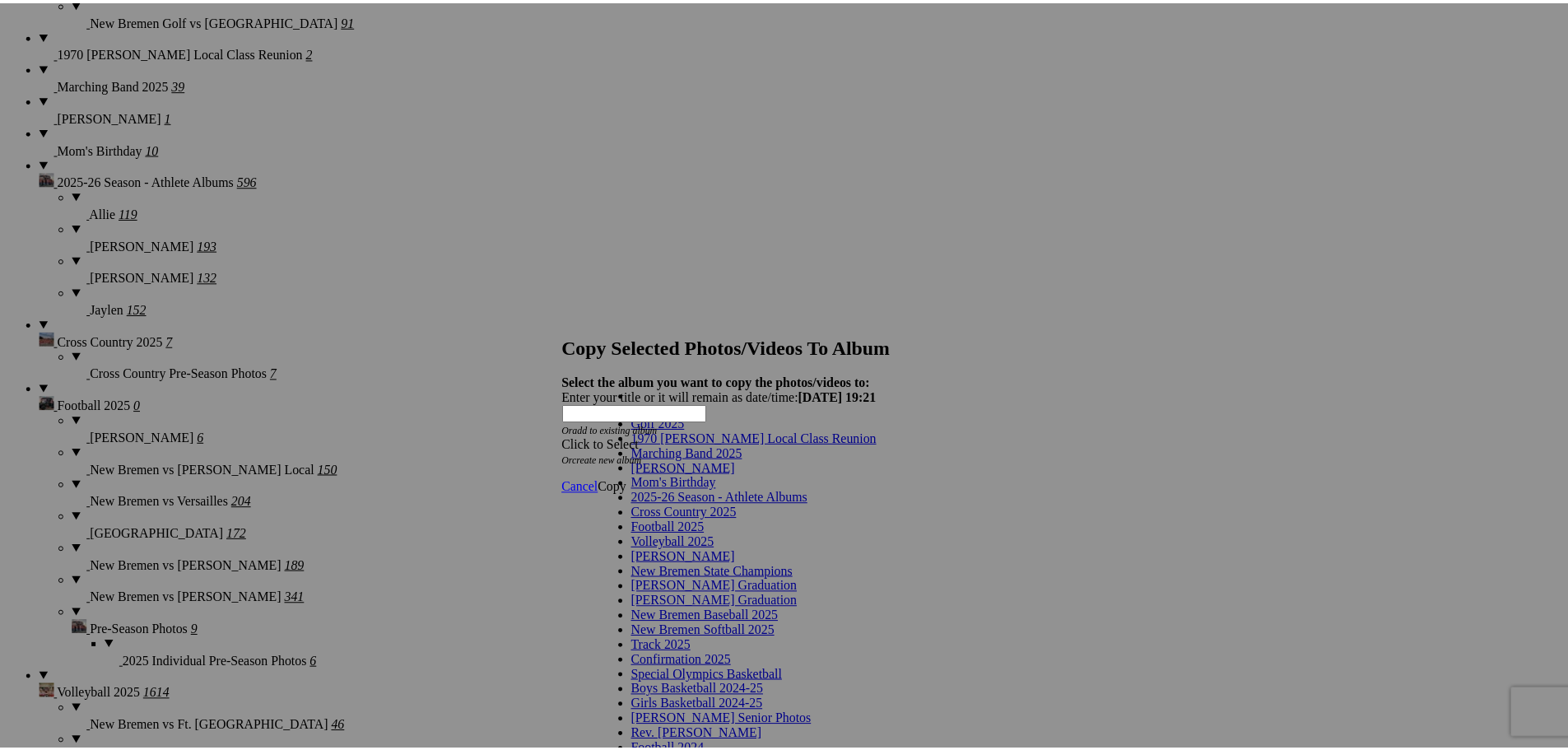
scroll to position [83, 0]
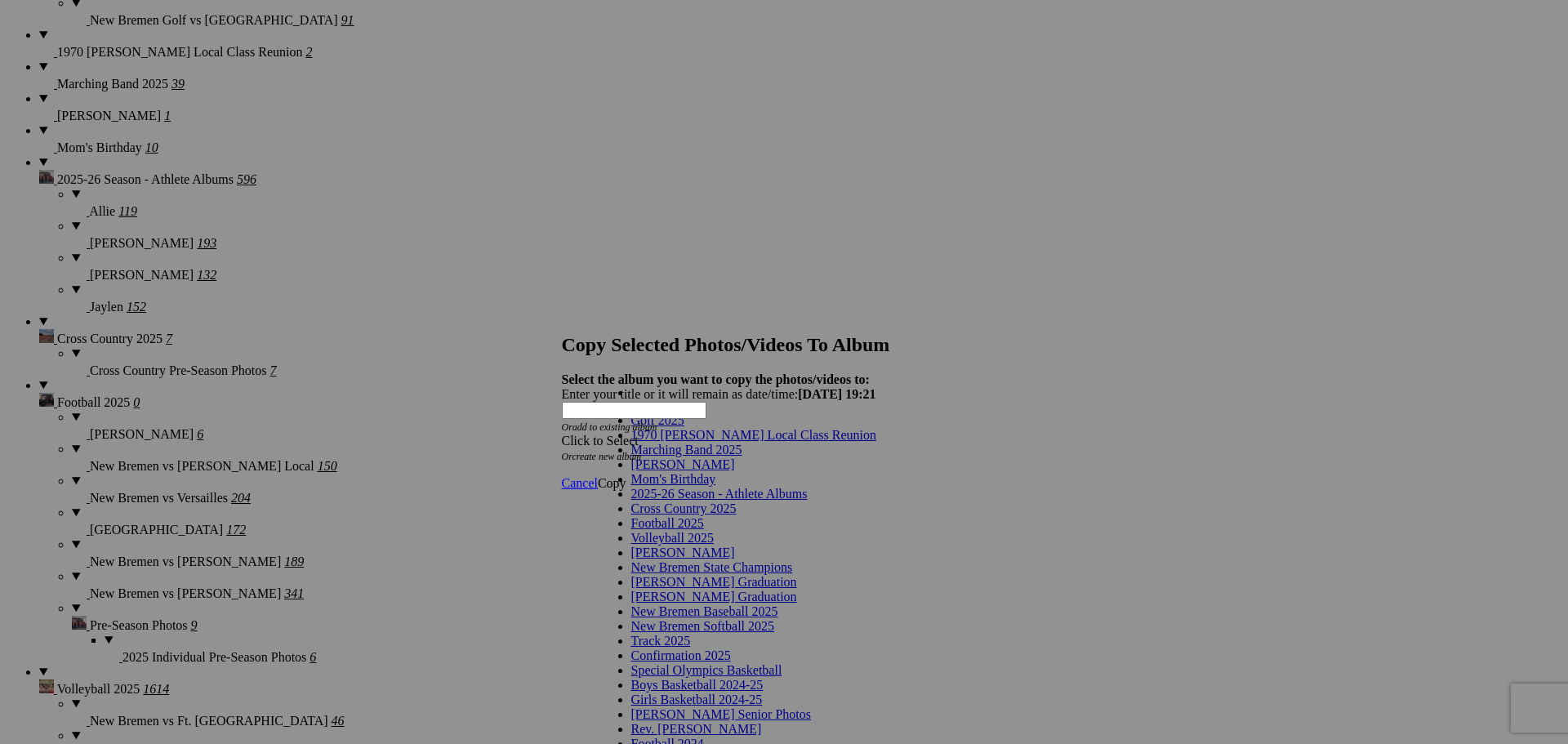
click at [704, 516] on link "Football 2025" at bounding box center [668, 523] width 72 height 14
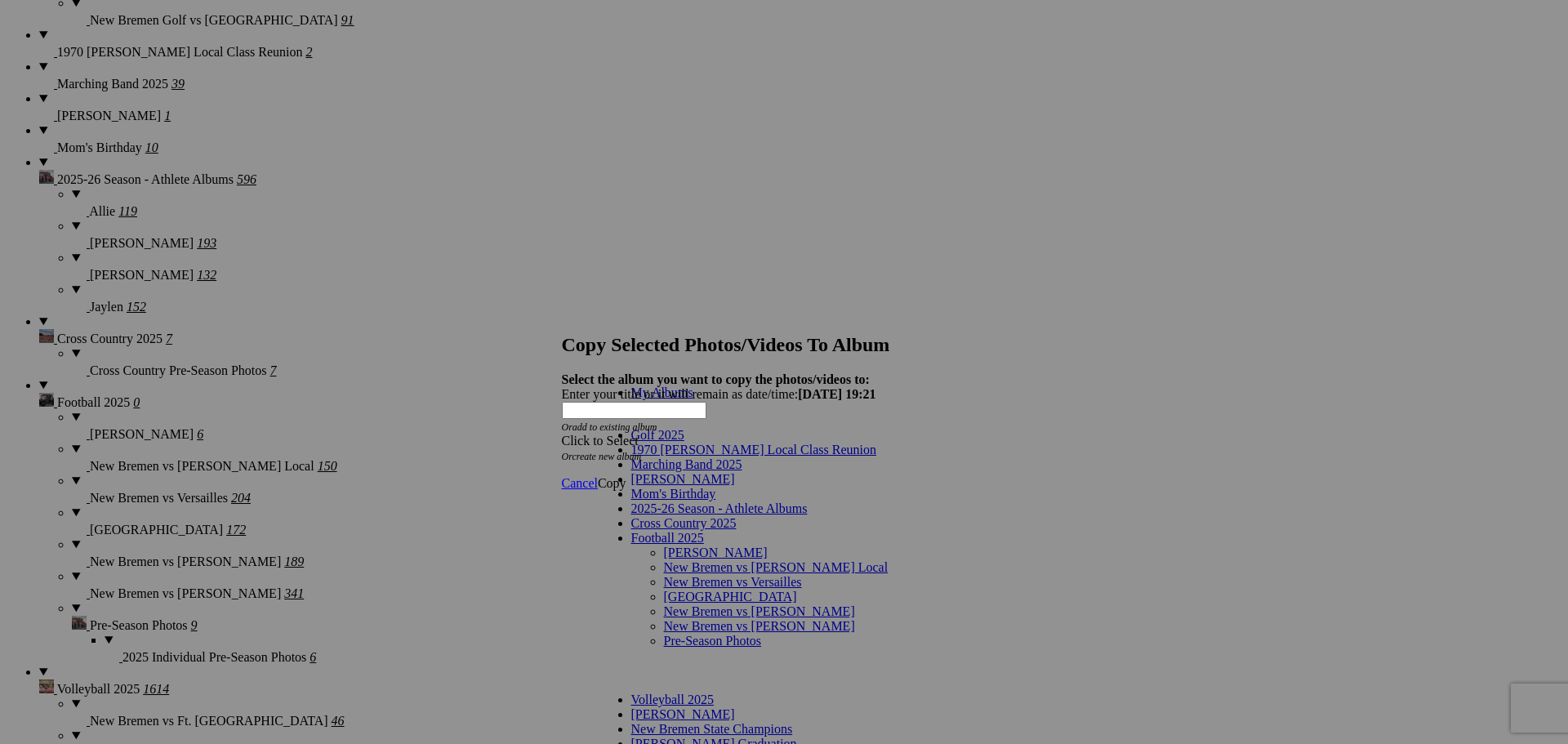
click at [723, 546] on link "[PERSON_NAME]" at bounding box center [715, 552] width 104 height 14
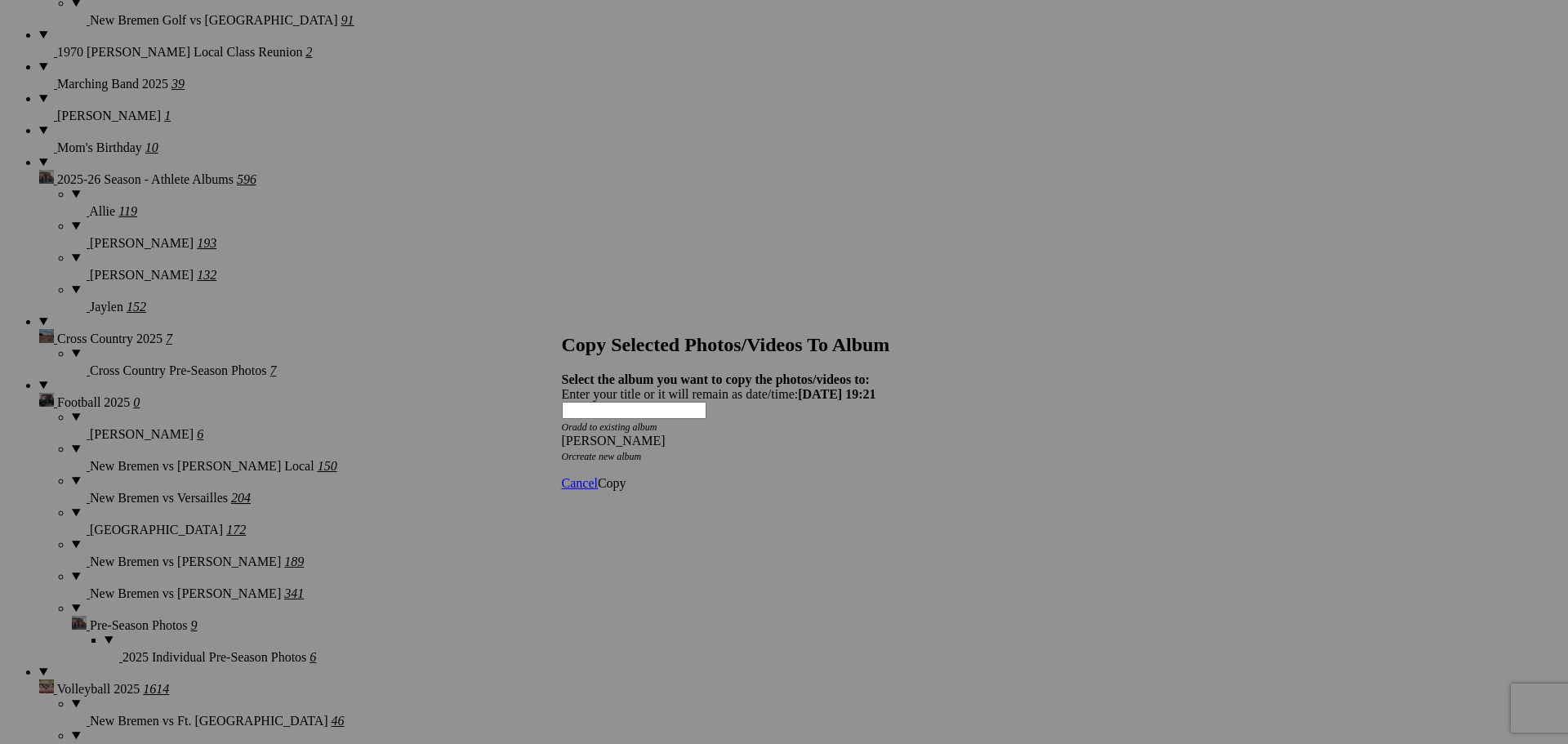
click at [627, 476] on span "Copy" at bounding box center [612, 483] width 29 height 14
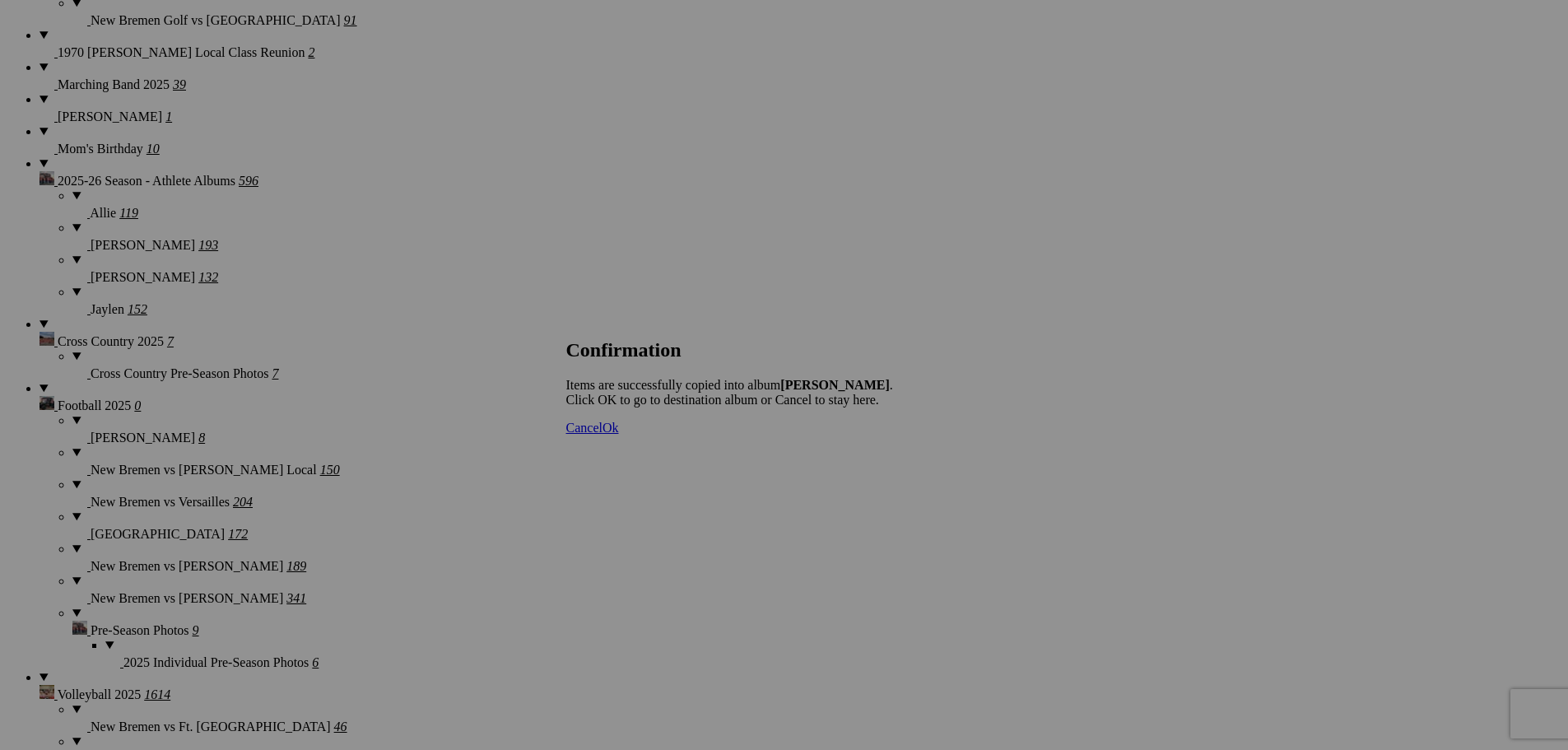
click at [603, 435] on span "Cancel" at bounding box center [585, 428] width 37 height 14
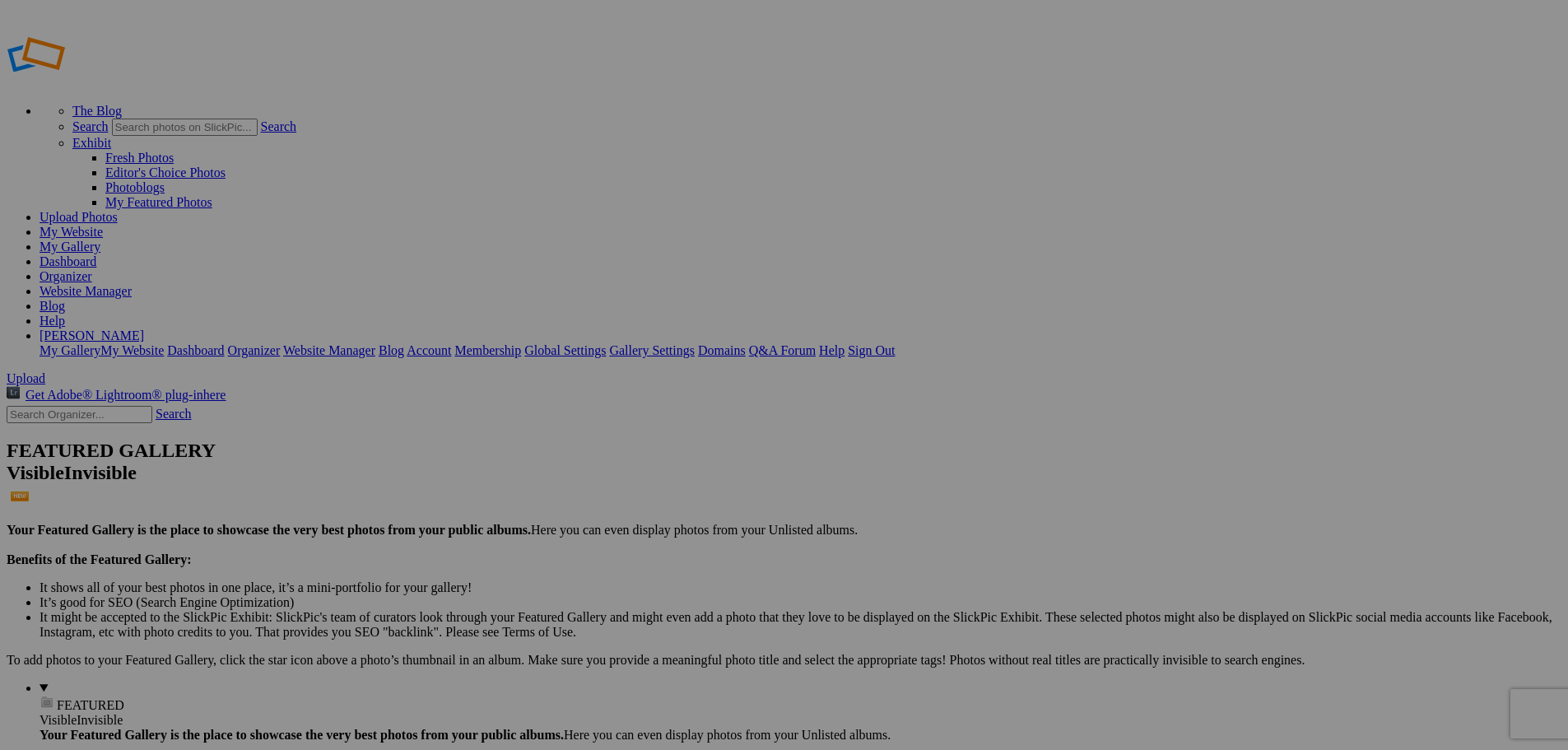
type input "Football 2025"
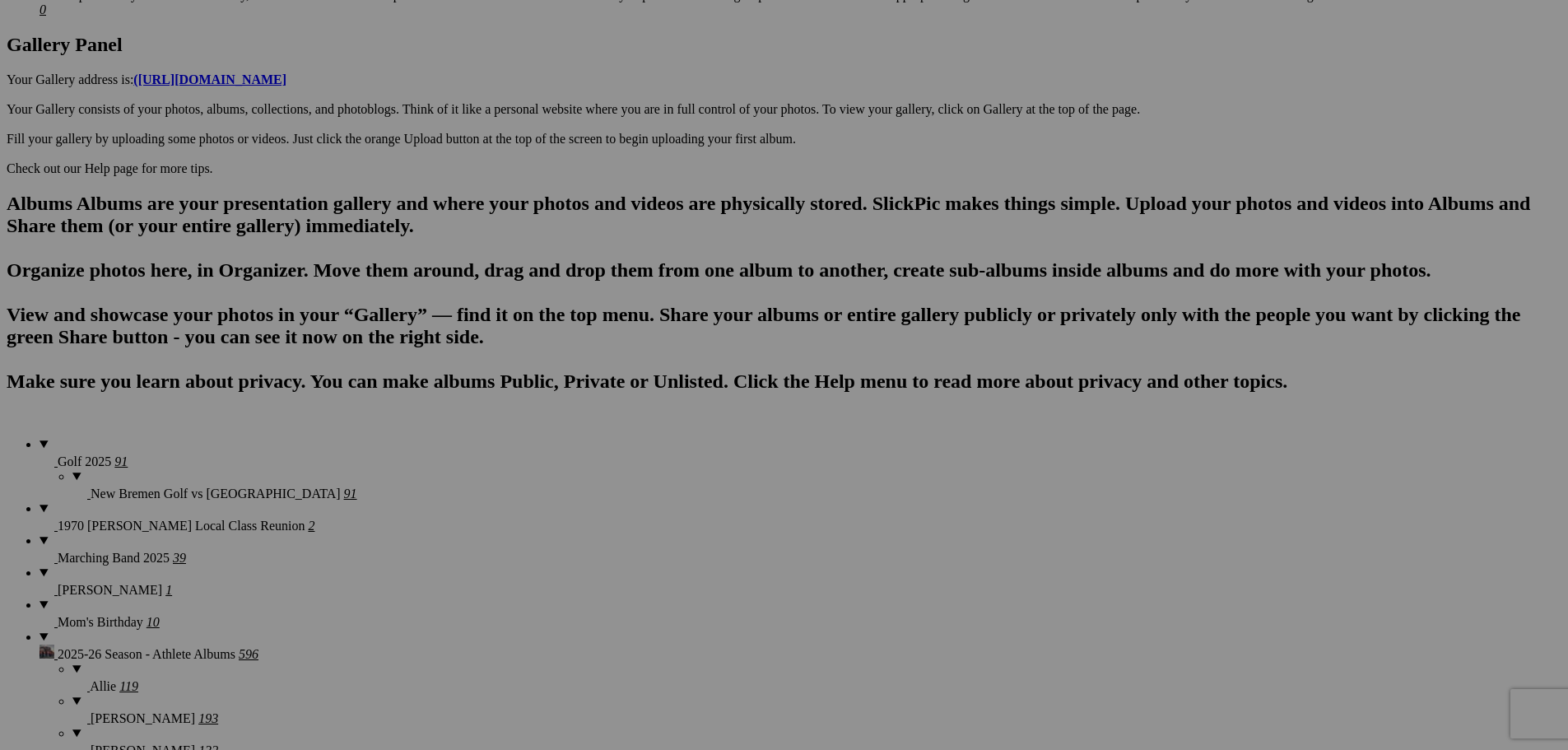
scroll to position [988, 0]
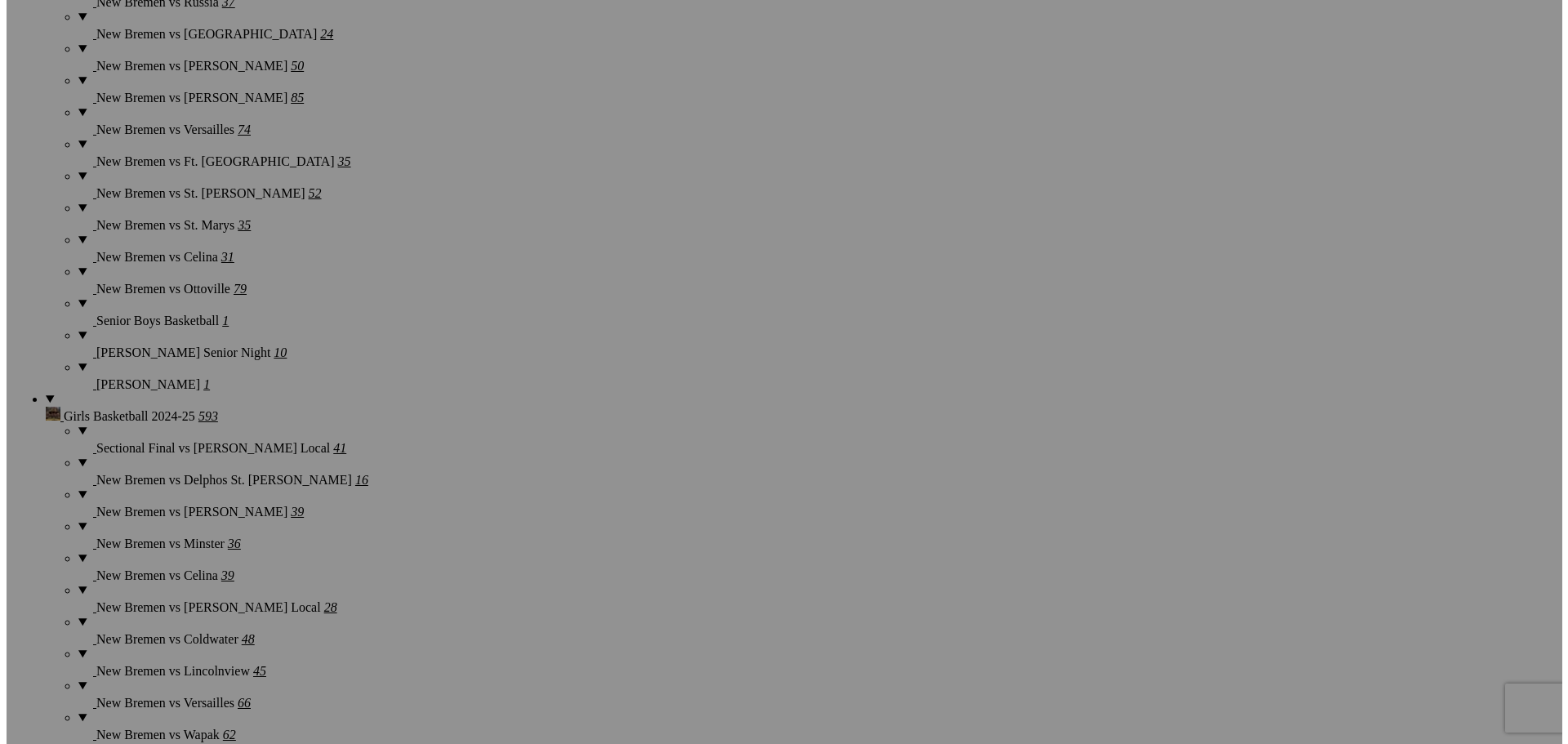
scroll to position [4001, 0]
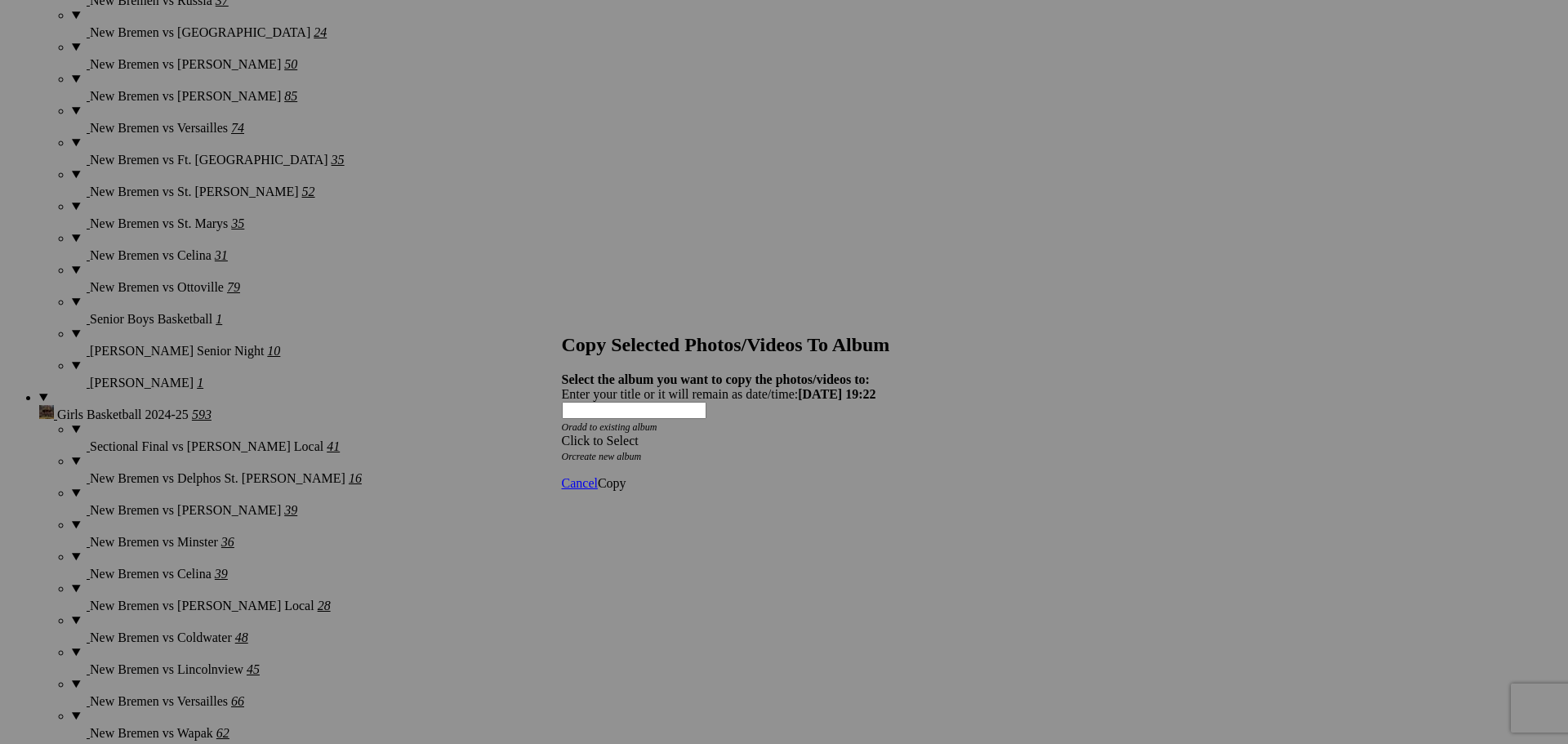
click at [742, 434] on div "Click to Select" at bounding box center [778, 441] width 433 height 14
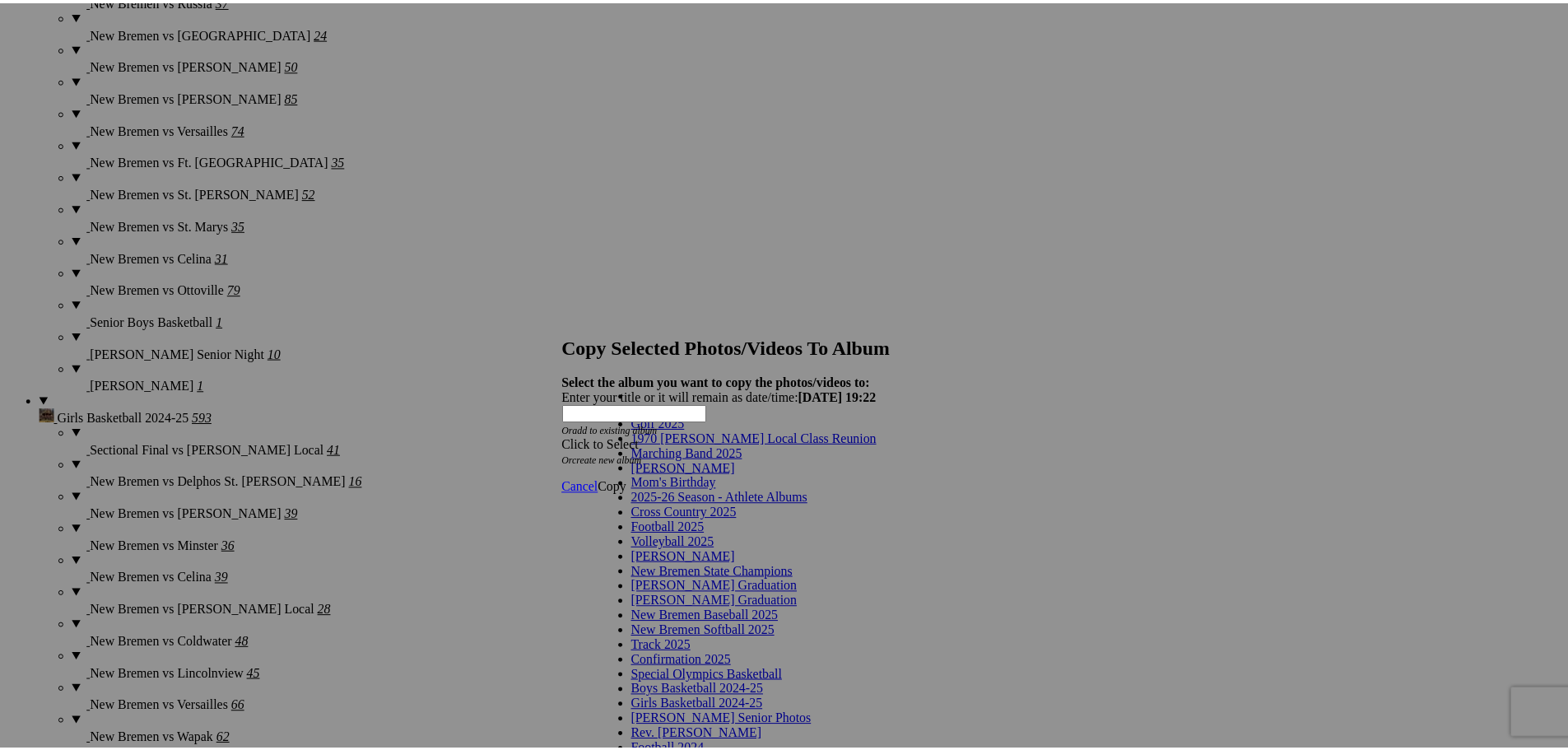
scroll to position [83, 0]
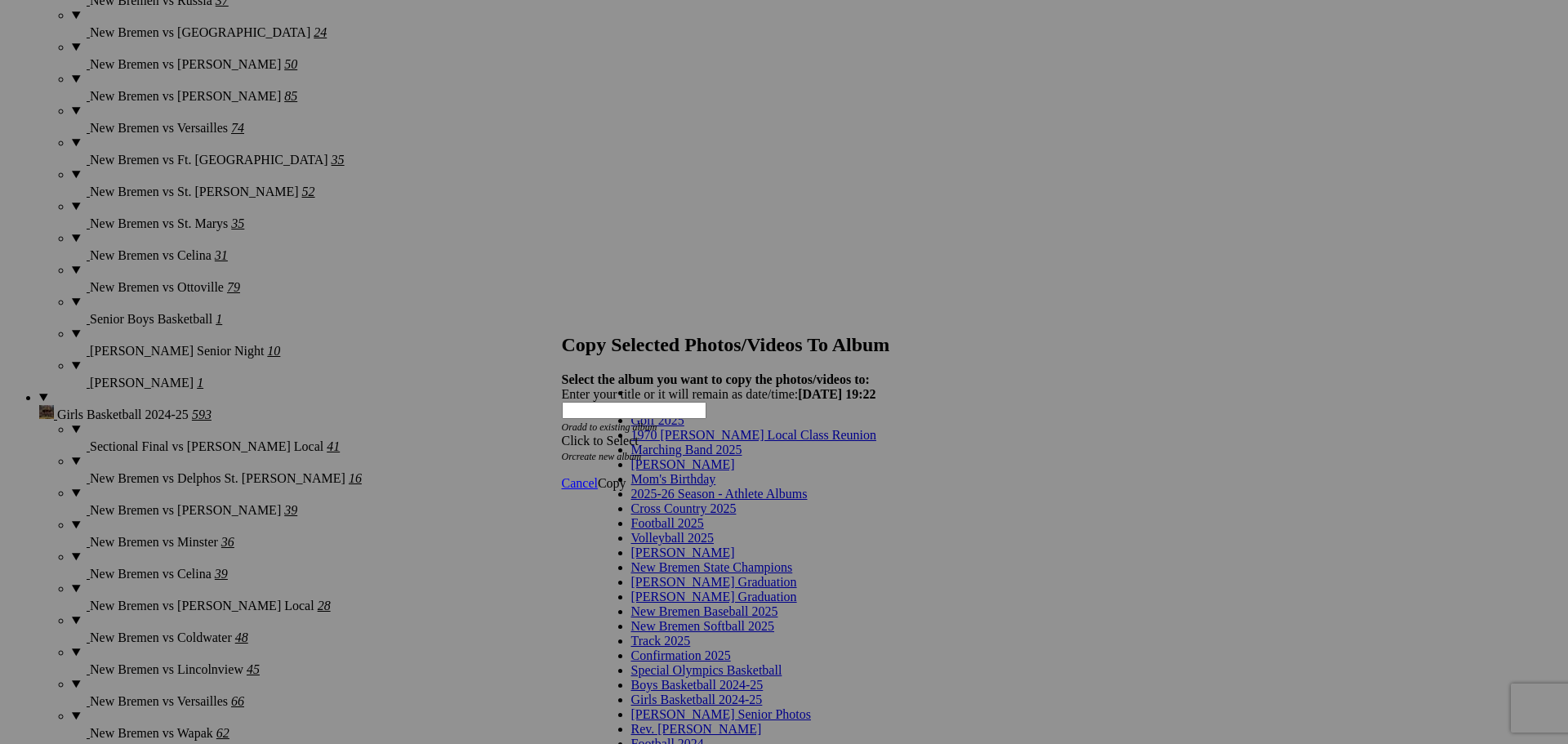
click at [704, 516] on link "Football 2025" at bounding box center [668, 523] width 72 height 14
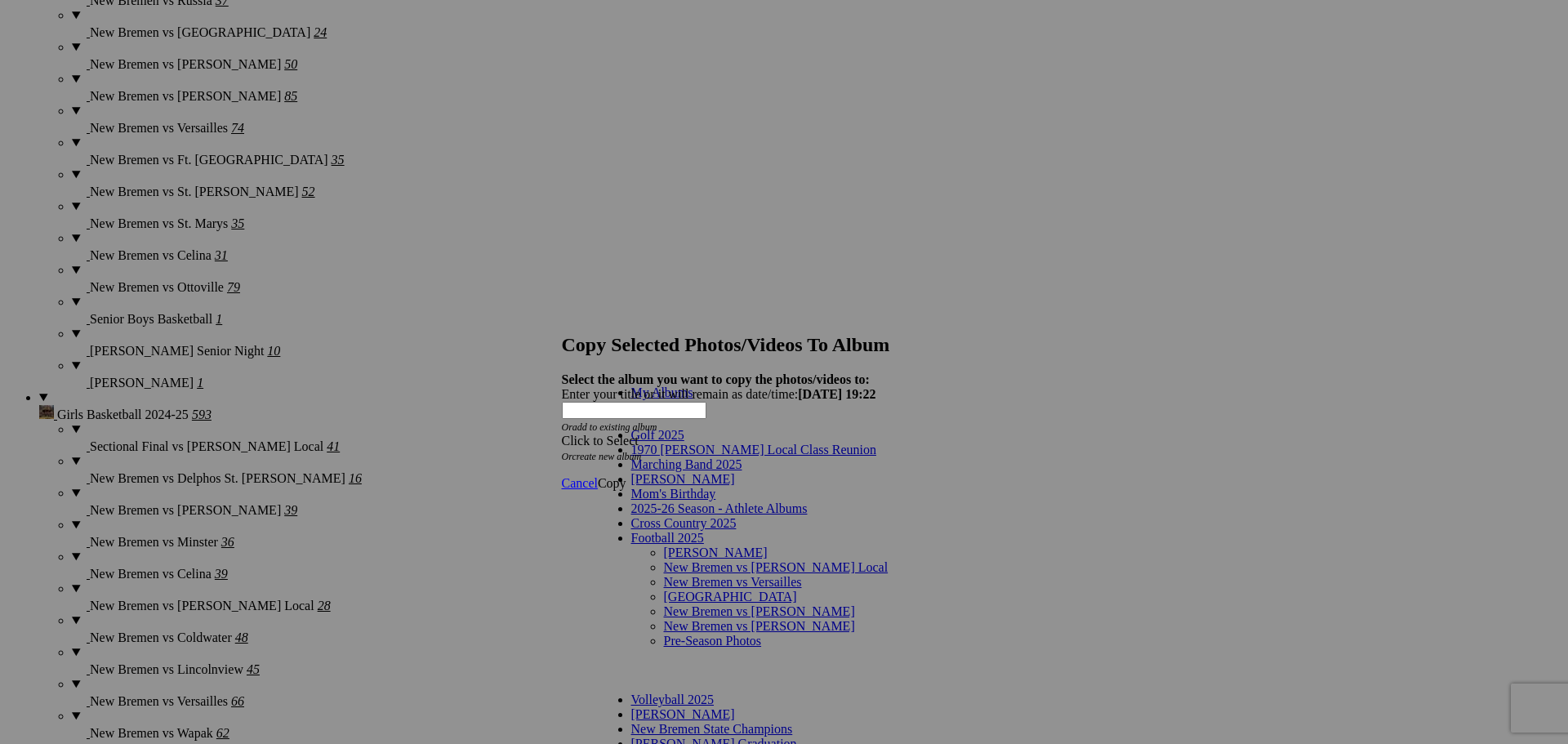
click at [713, 546] on link "[PERSON_NAME]" at bounding box center [715, 552] width 104 height 14
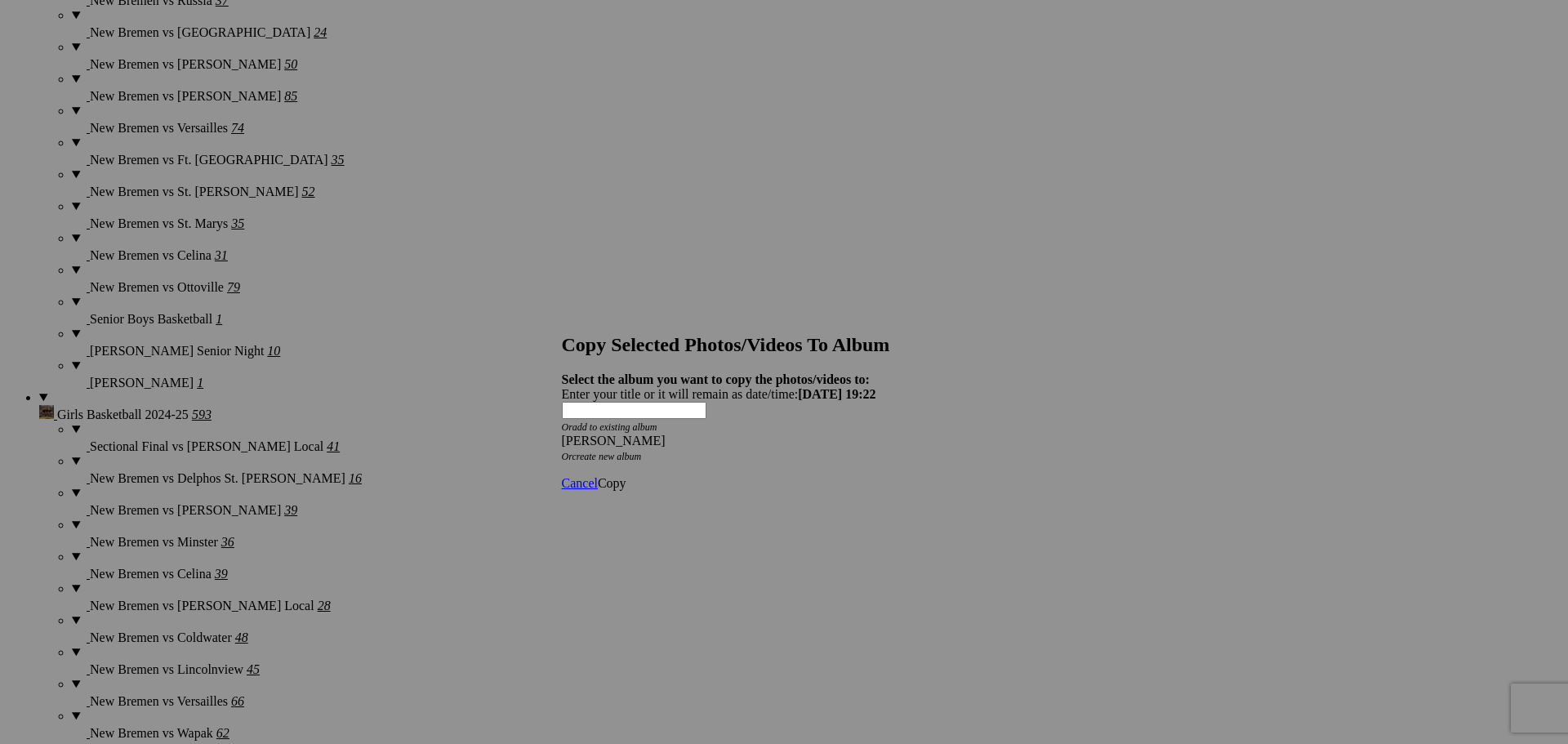
click at [627, 476] on span "Copy" at bounding box center [612, 483] width 29 height 14
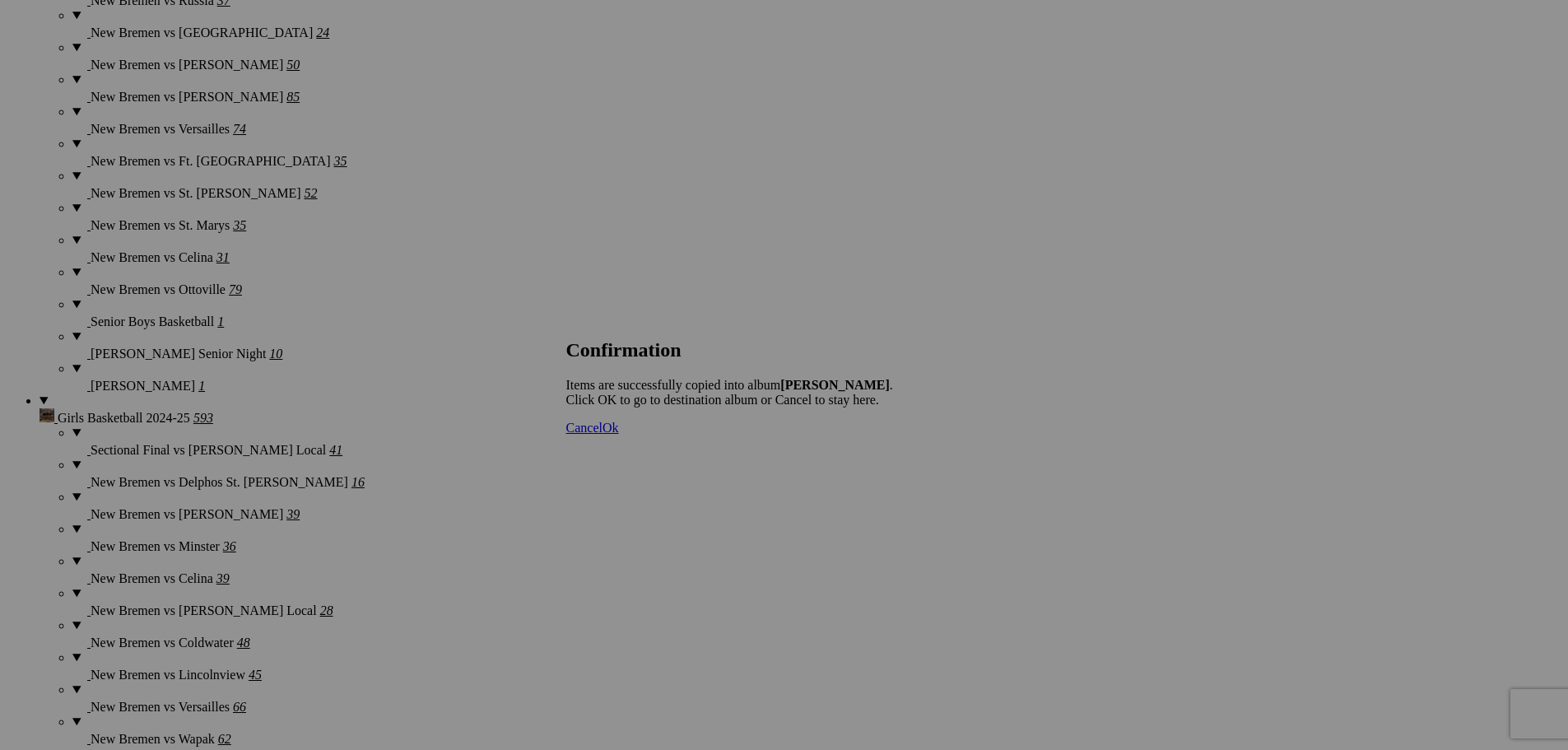
click at [619, 435] on span "Ok" at bounding box center [610, 428] width 16 height 14
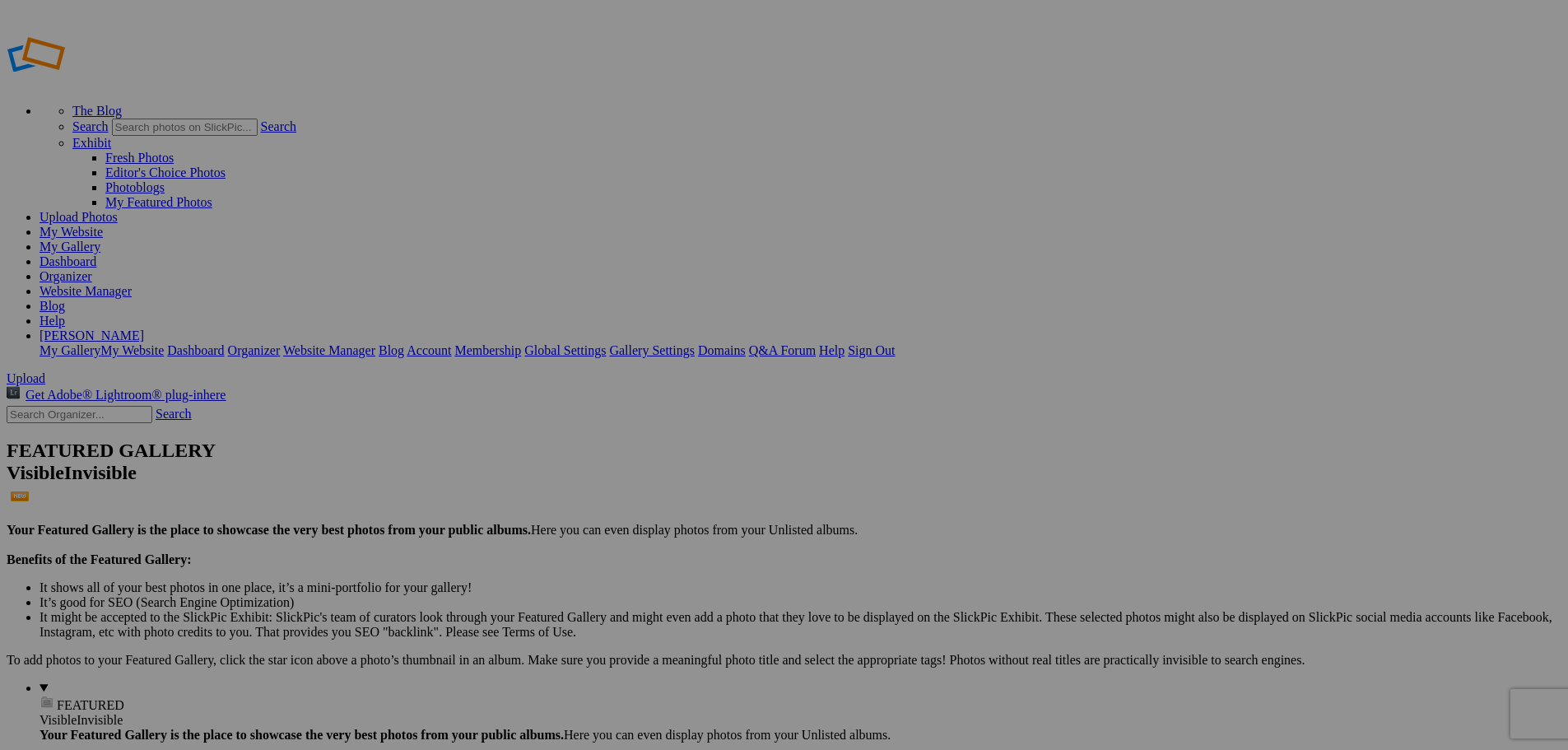
type input "[PERSON_NAME]"
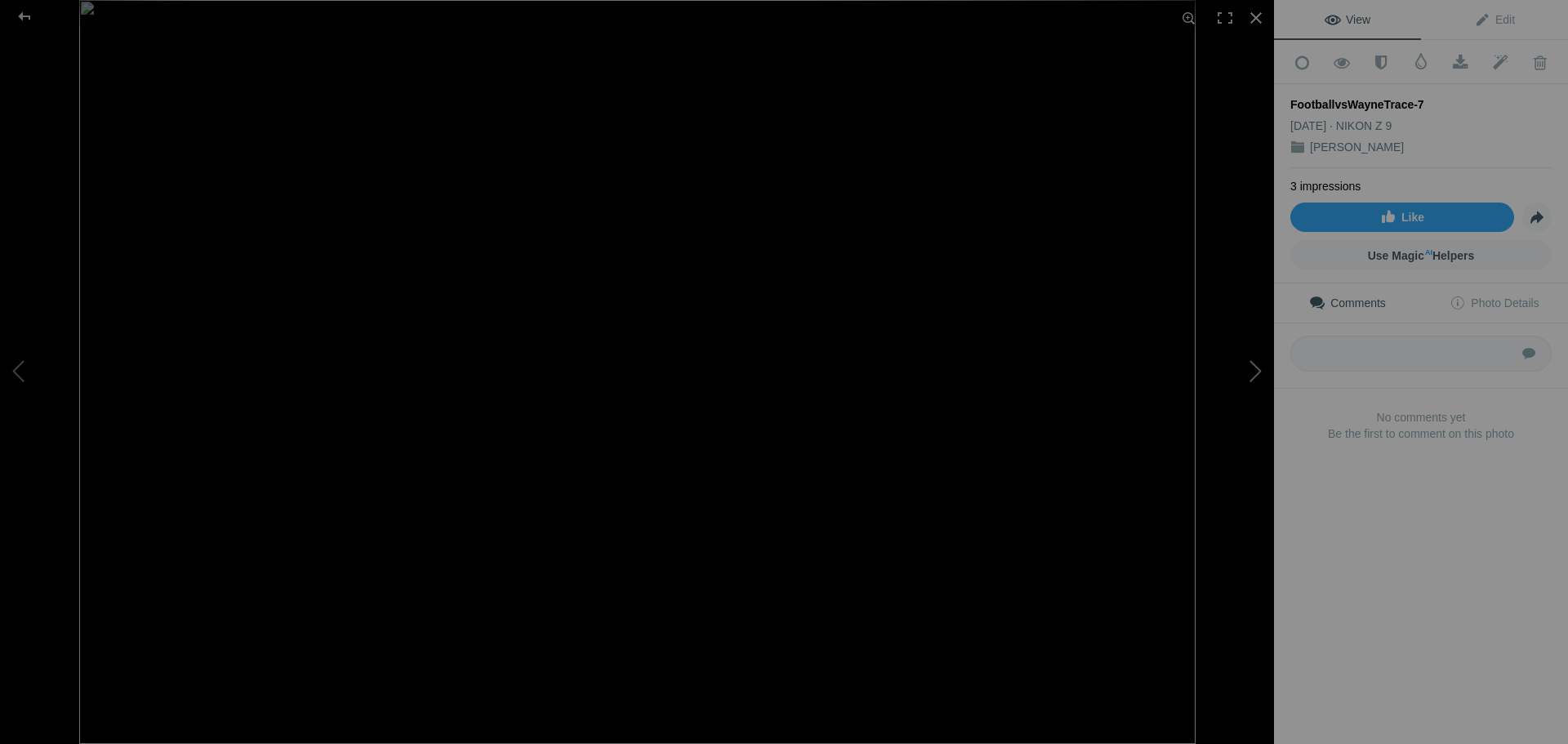
click at [1252, 375] on button at bounding box center [1212, 372] width 122 height 268
click at [28, 20] on div at bounding box center [25, 16] width 59 height 32
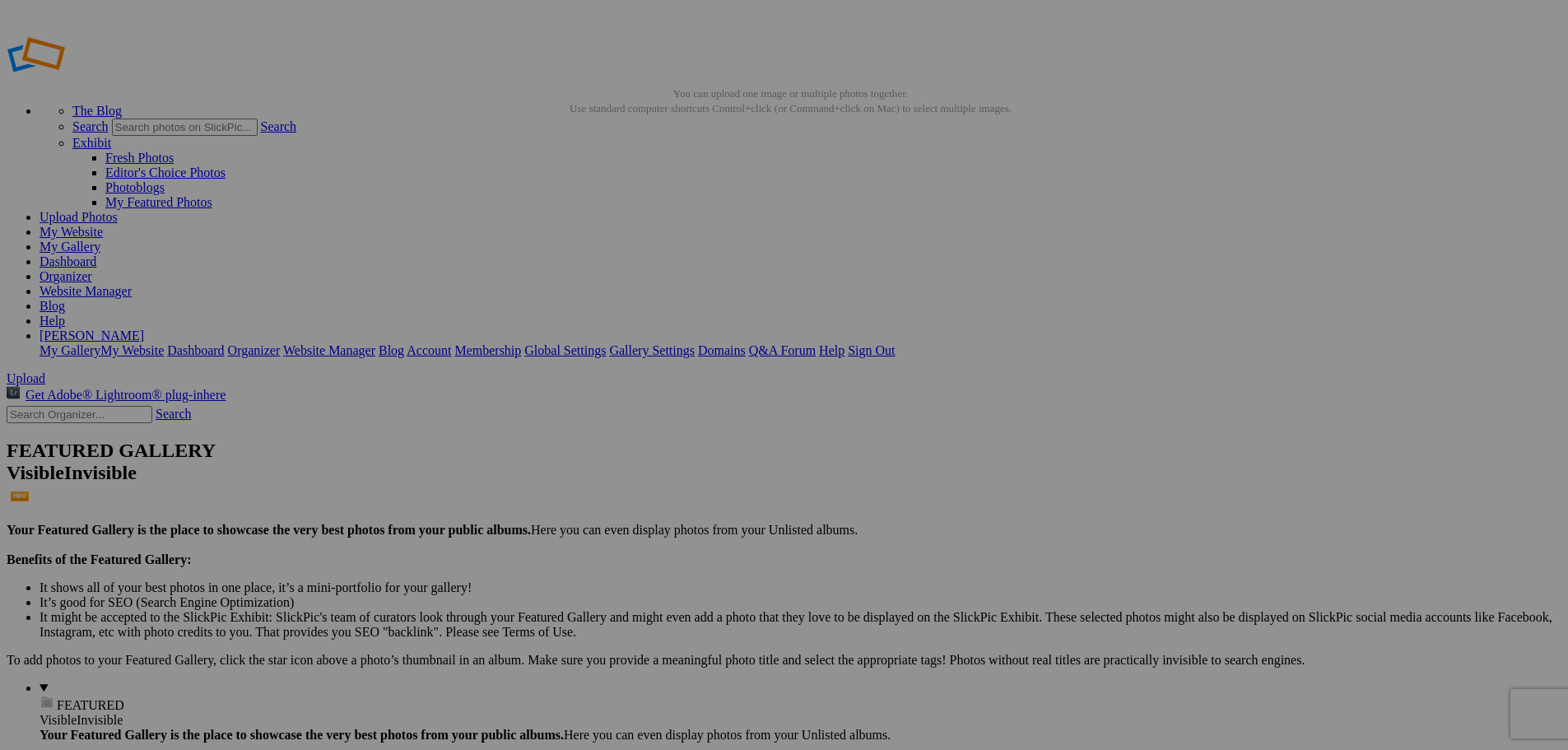
type input "Football 2025"
drag, startPoint x: 311, startPoint y: 241, endPoint x: 1137, endPoint y: 175, distance: 828.6
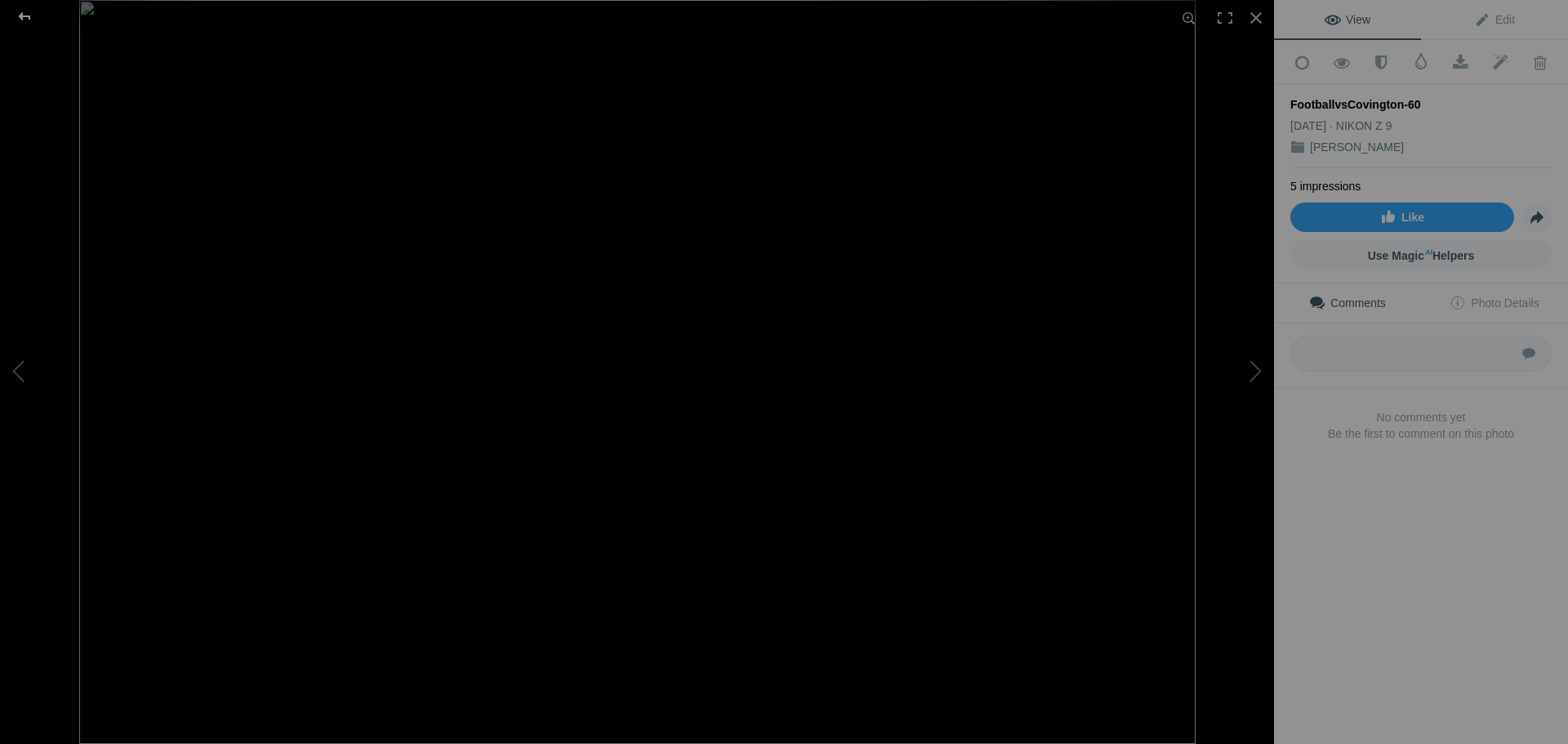
click at [25, 17] on div at bounding box center [25, 16] width 59 height 32
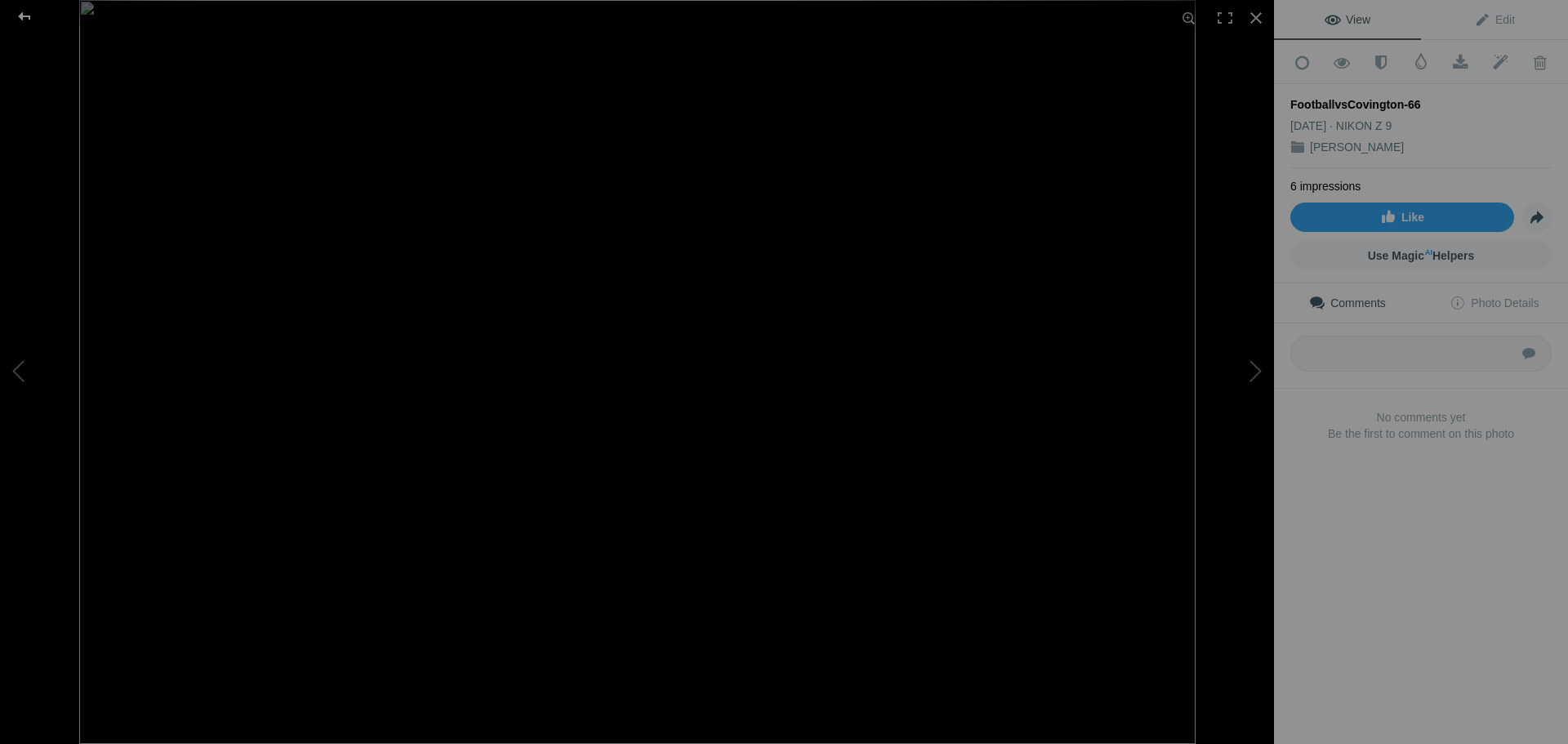
click at [24, 20] on div at bounding box center [25, 16] width 59 height 32
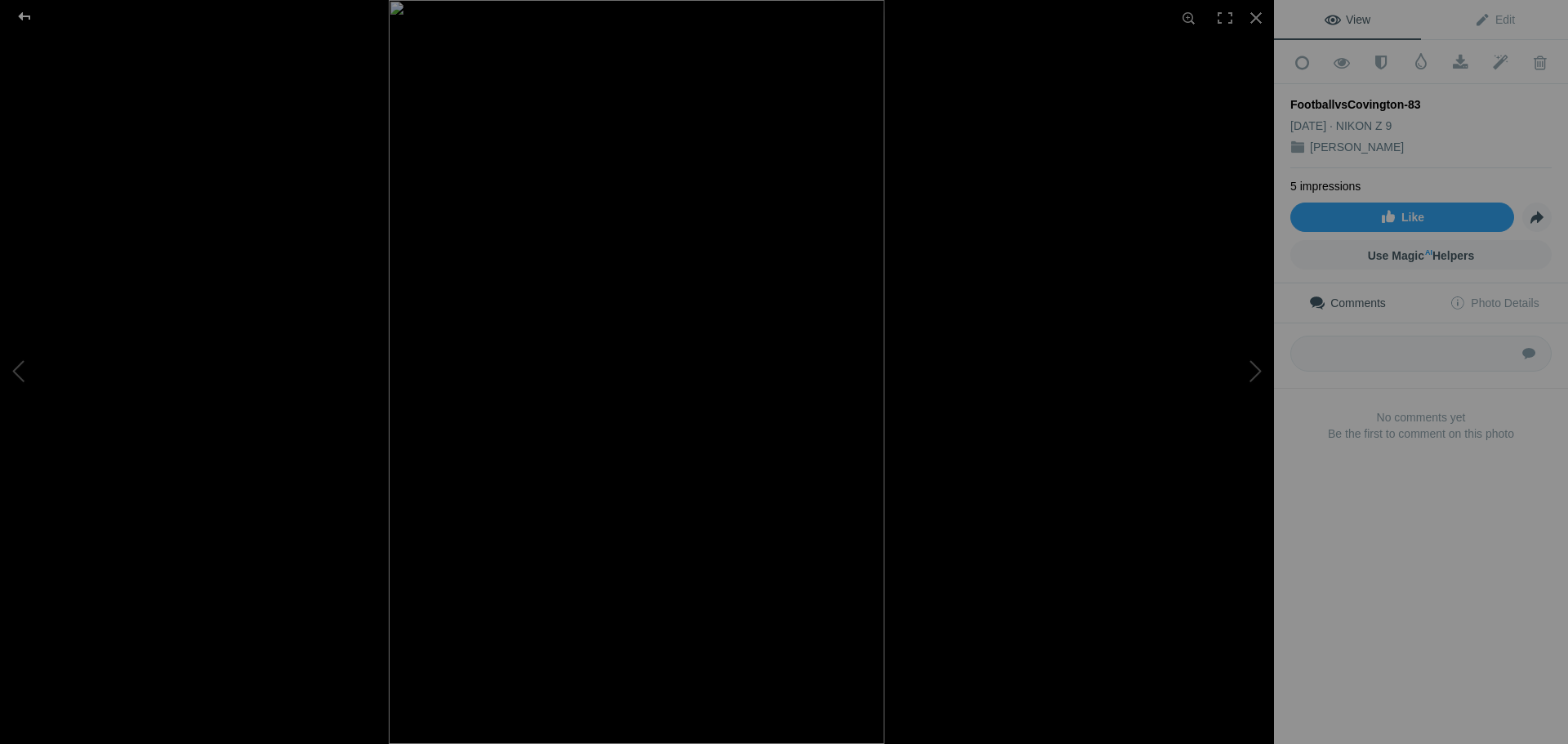
click at [26, 17] on div at bounding box center [25, 16] width 59 height 32
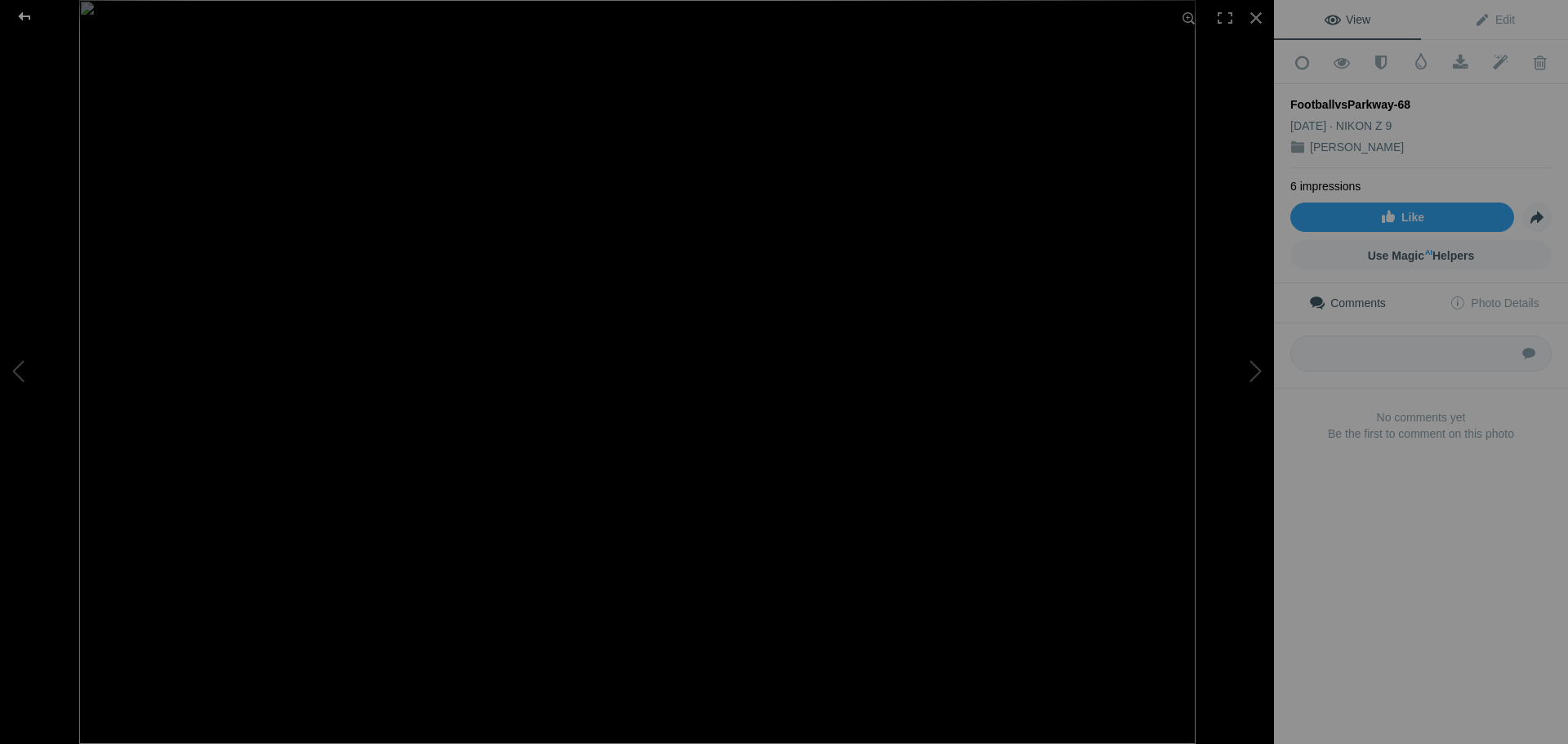
click at [26, 15] on div at bounding box center [25, 16] width 59 height 32
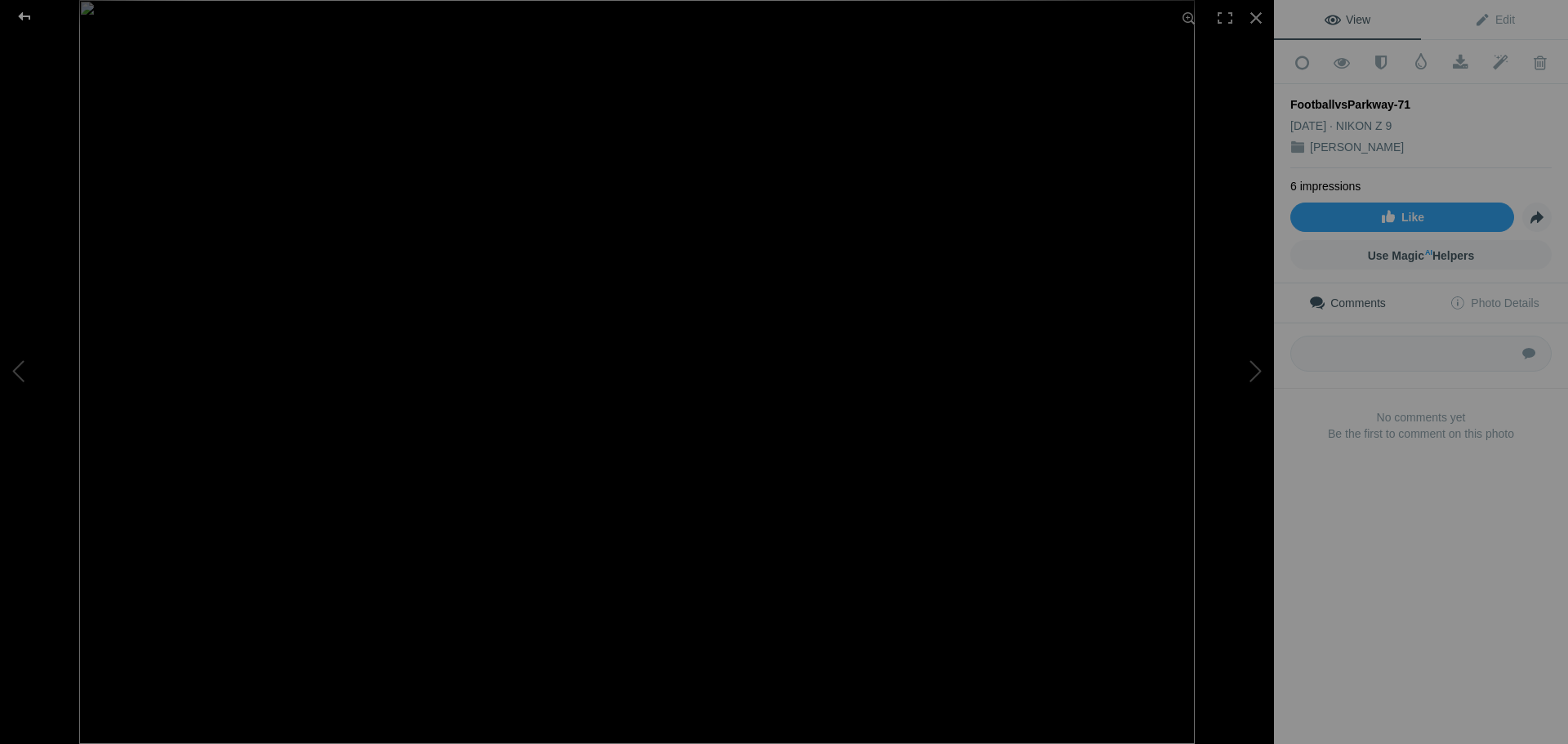
click at [23, 17] on div at bounding box center [25, 16] width 59 height 32
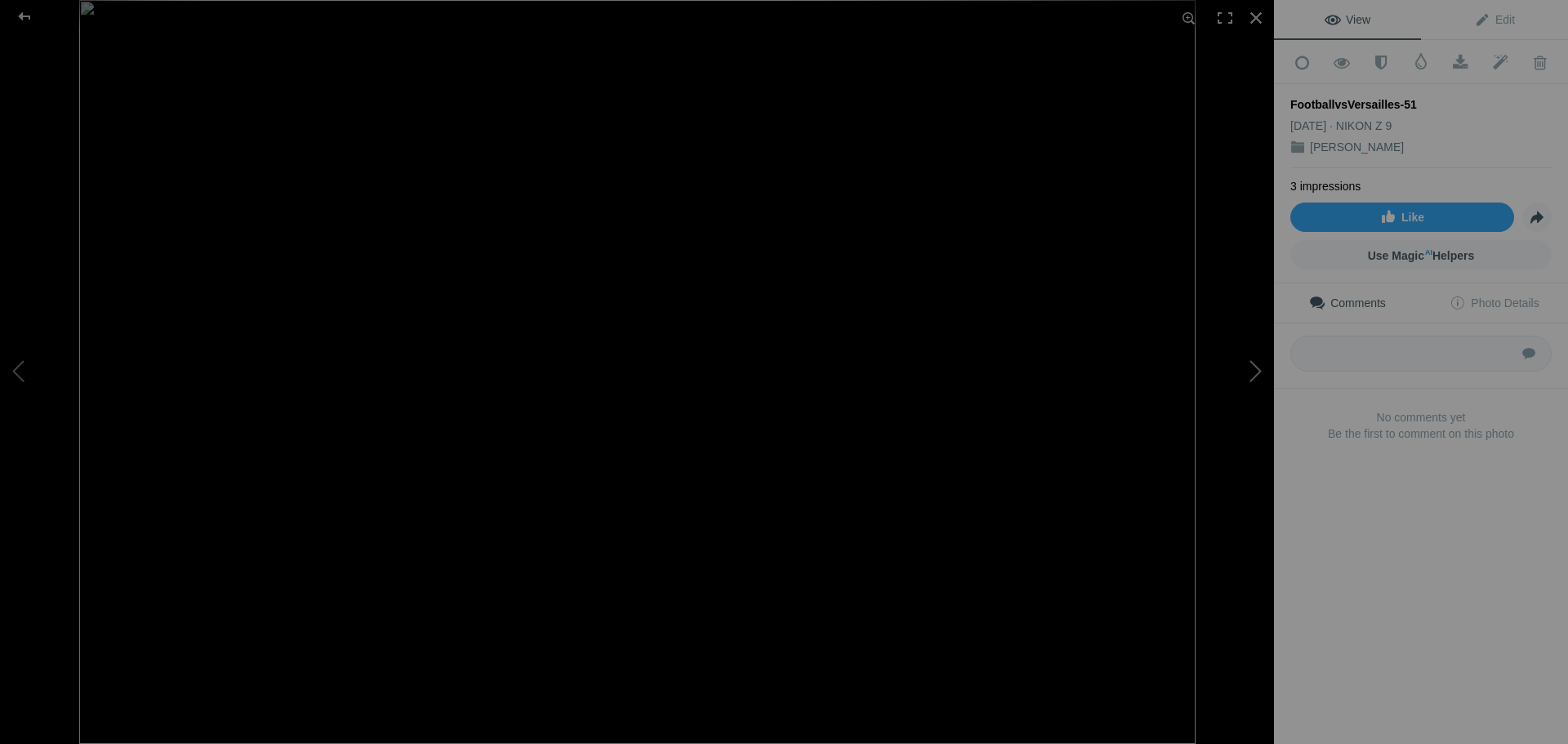
click at [1253, 377] on button at bounding box center [1212, 372] width 122 height 268
click at [30, 20] on div at bounding box center [25, 16] width 59 height 32
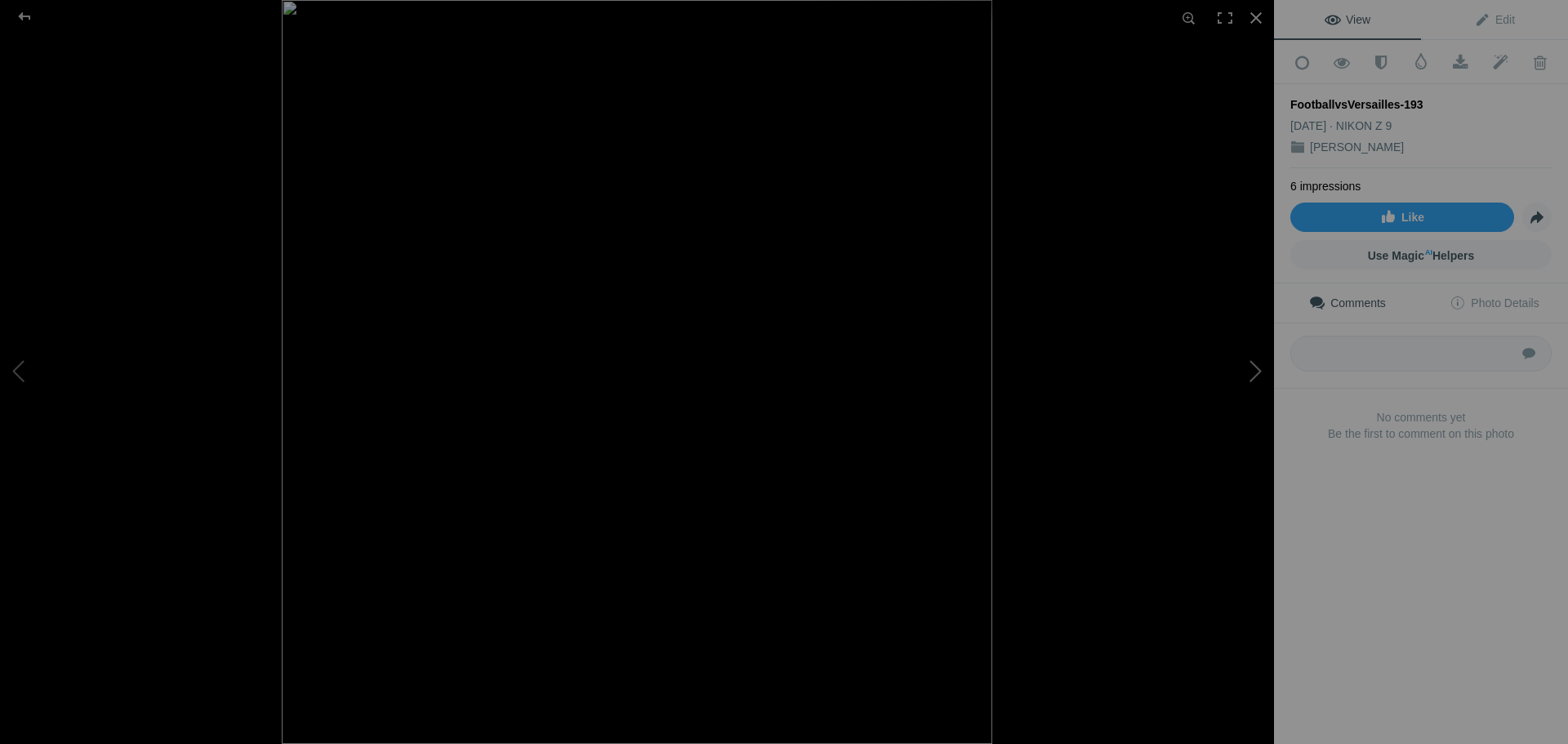
click at [1255, 377] on button at bounding box center [1212, 372] width 122 height 268
click at [25, 17] on div at bounding box center [25, 16] width 59 height 32
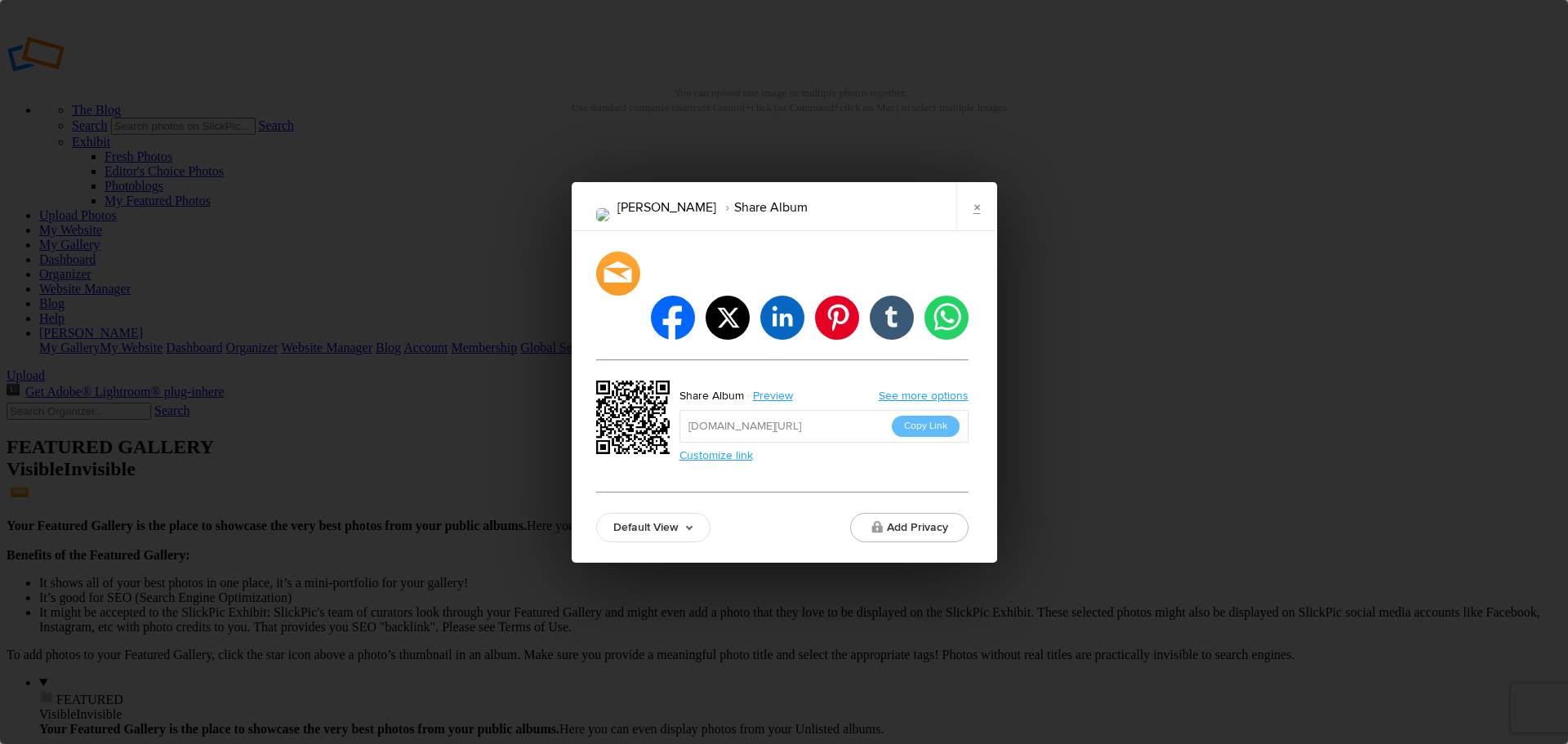
click at [746, 448] on link "Customize link" at bounding box center [715, 455] width 73 height 14
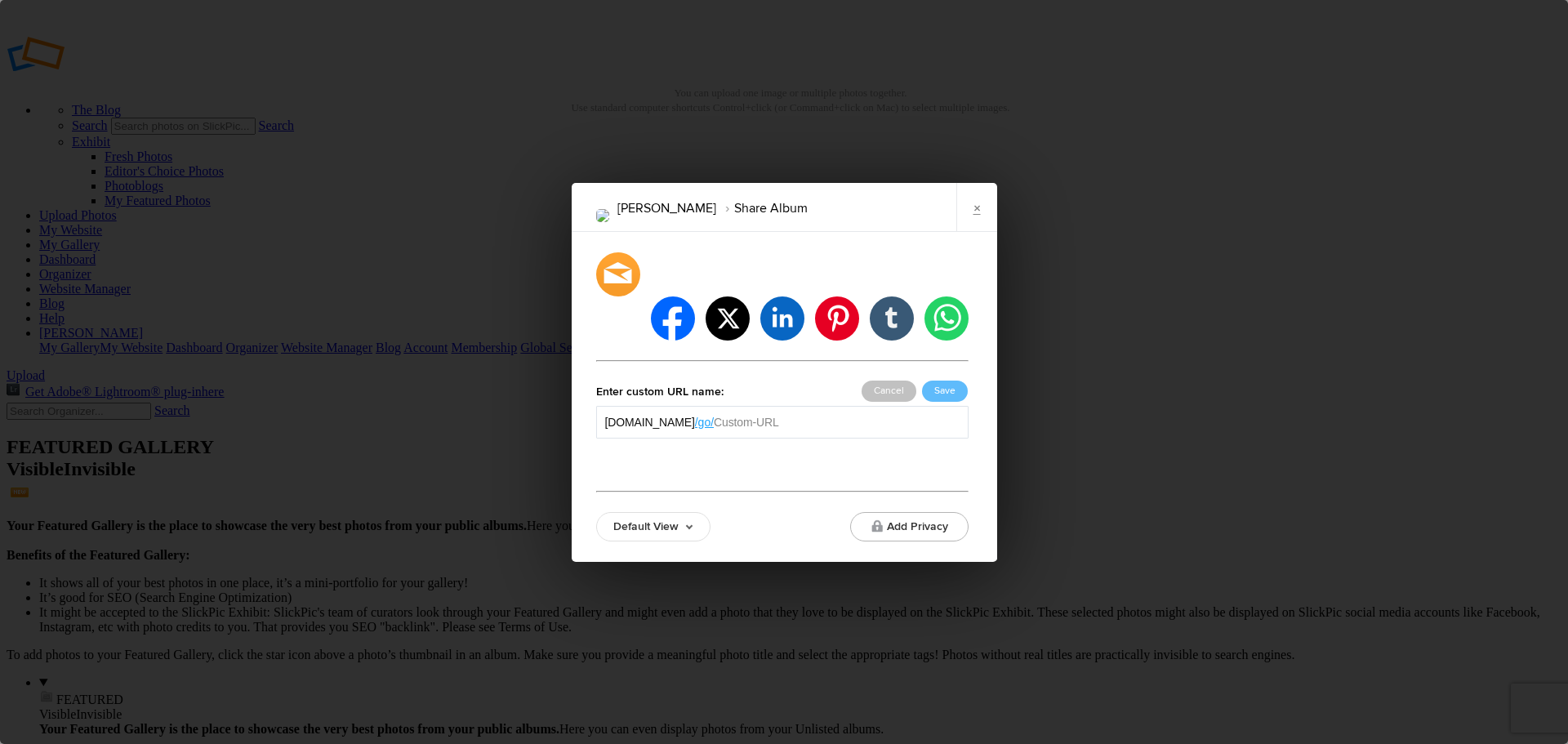
click at [789, 414] on input "text" at bounding box center [836, 422] width 245 height 16
type input "JordanEvers"
click at [940, 381] on button "Save" at bounding box center [945, 391] width 46 height 21
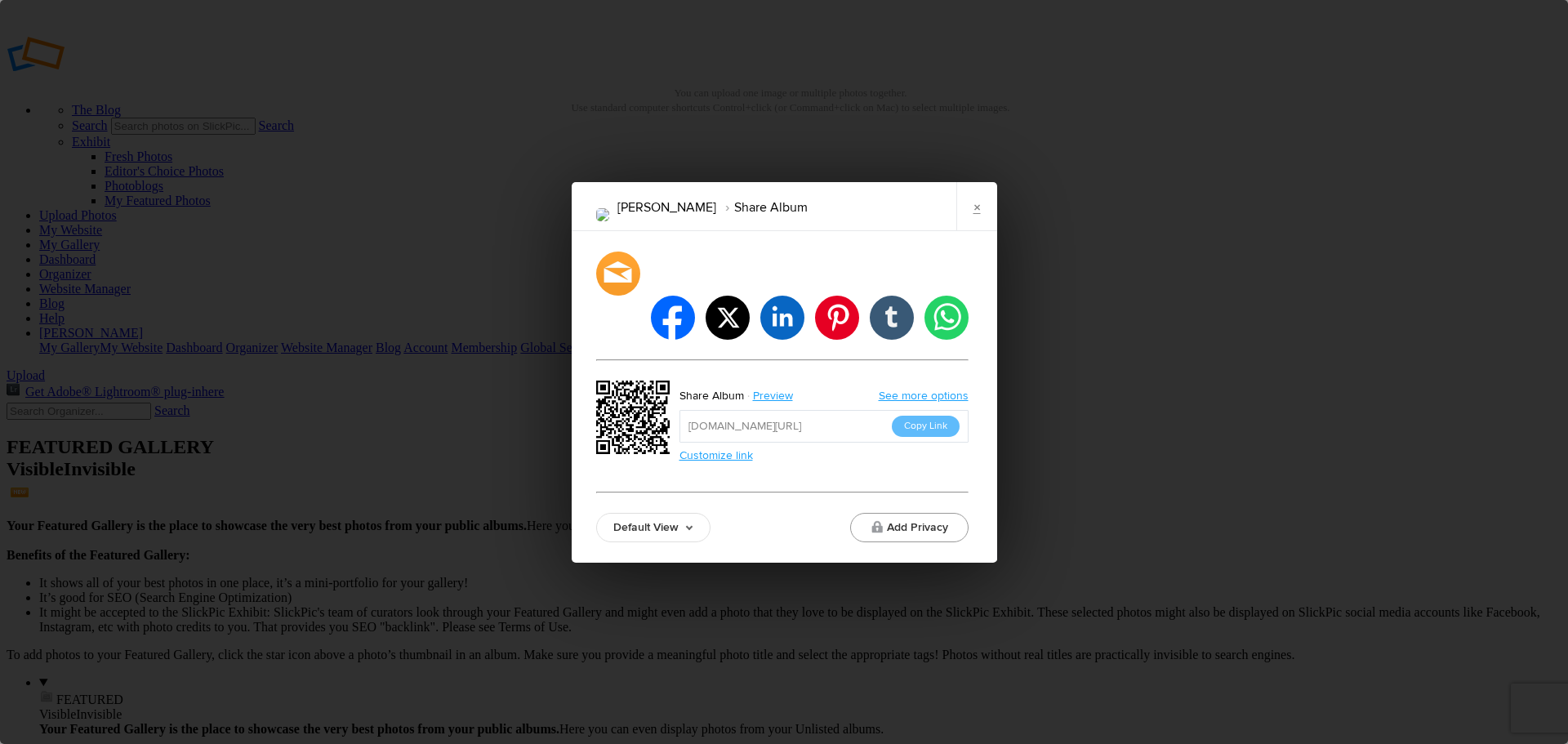
click at [912, 513] on button "Add Privacy" at bounding box center [909, 527] width 118 height 30
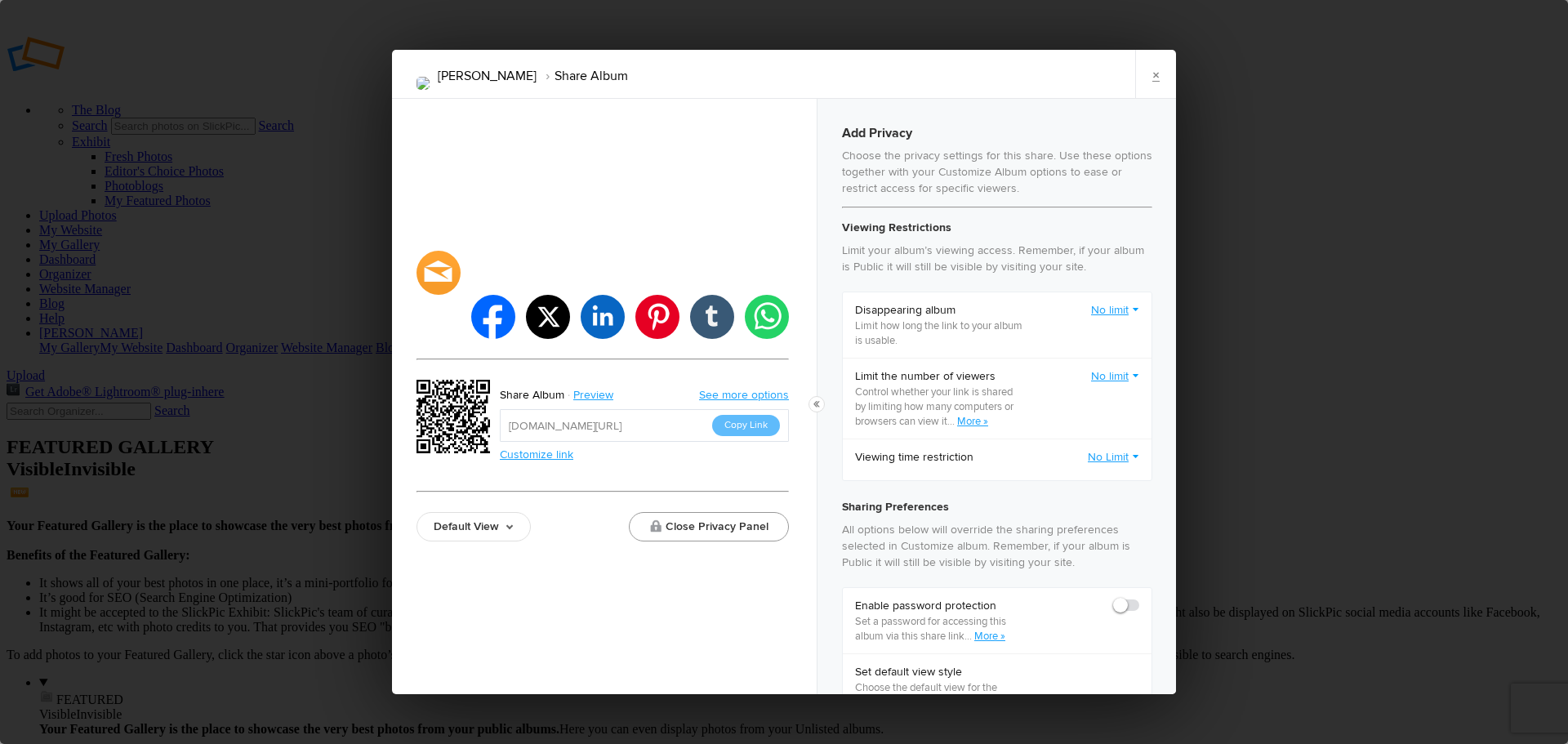
checkbox input "true"
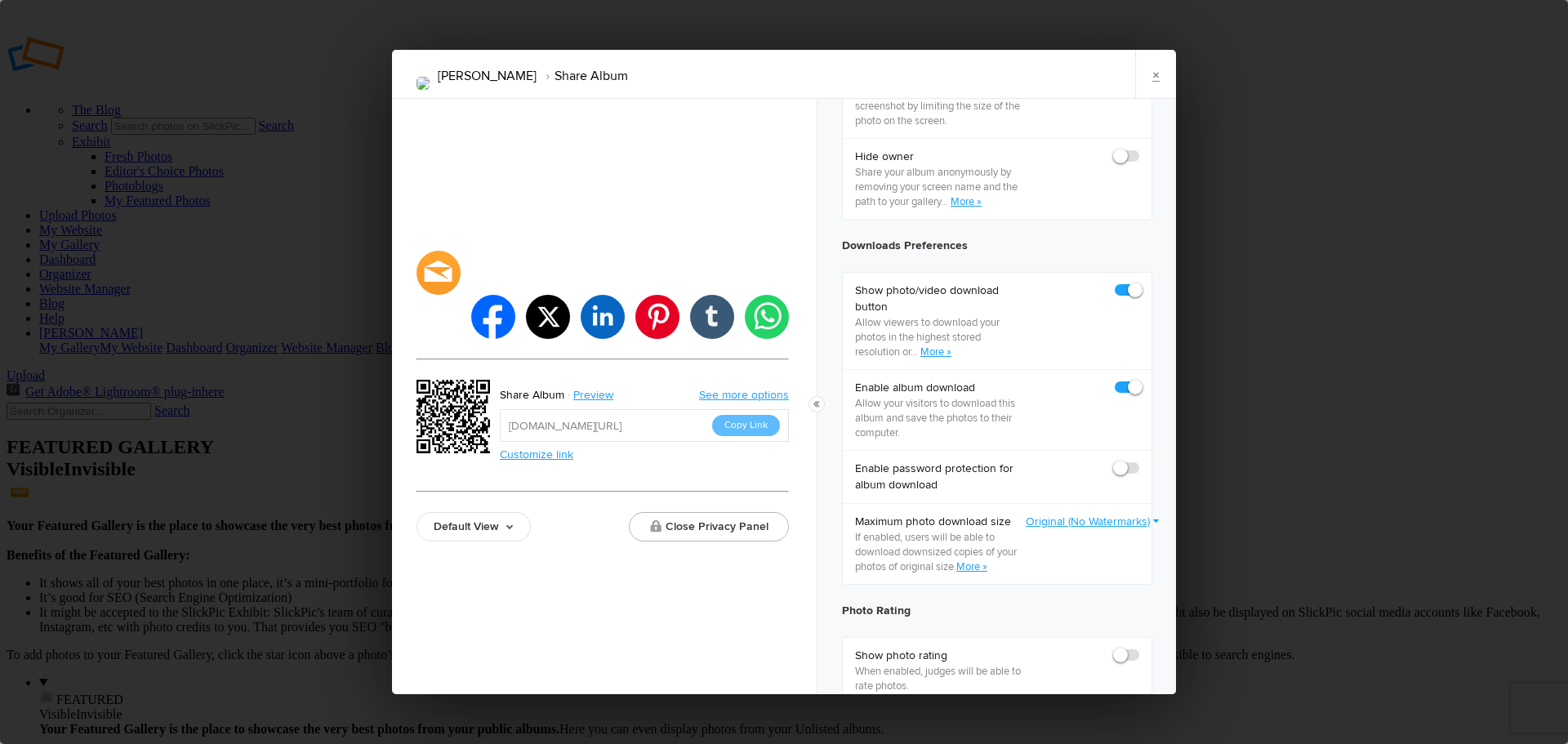
scroll to position [681, 0]
click at [707, 512] on button "Close Privacy Panel" at bounding box center [709, 527] width 160 height 30
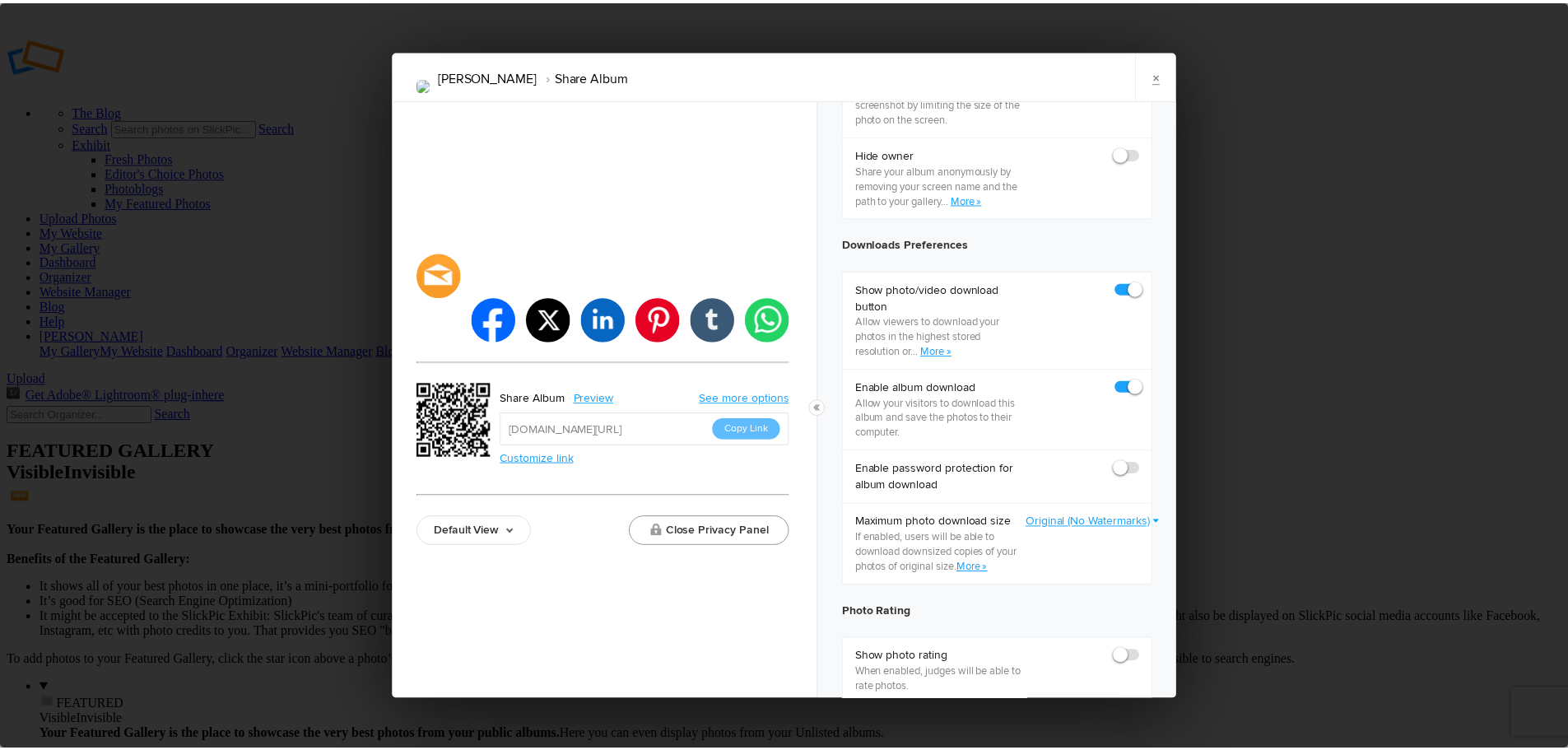
scroll to position [0, 0]
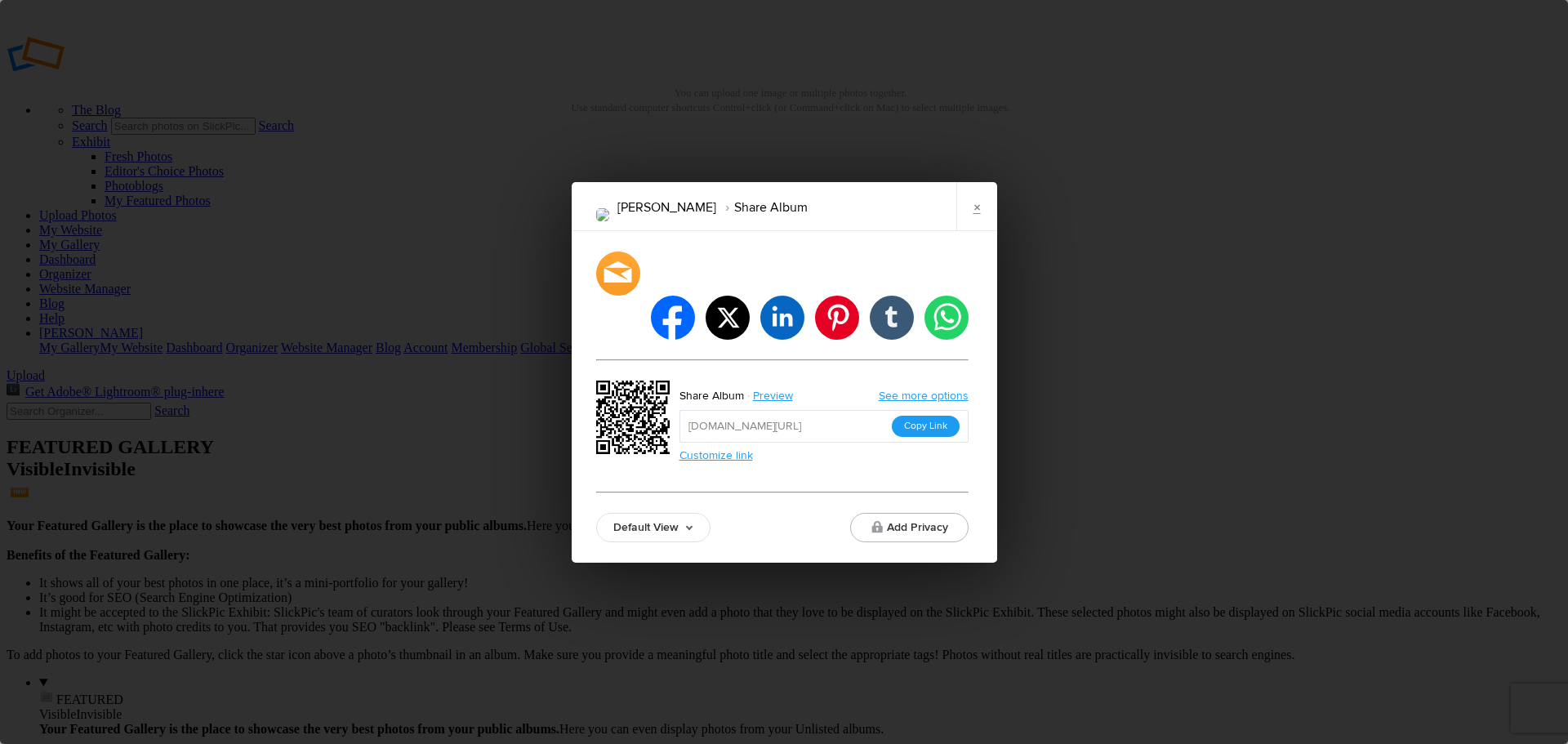
click at [926, 416] on button "Copy Link" at bounding box center [925, 426] width 68 height 21
click at [975, 231] on link "×" at bounding box center [977, 206] width 41 height 49
